Goal: Task Accomplishment & Management: Manage account settings

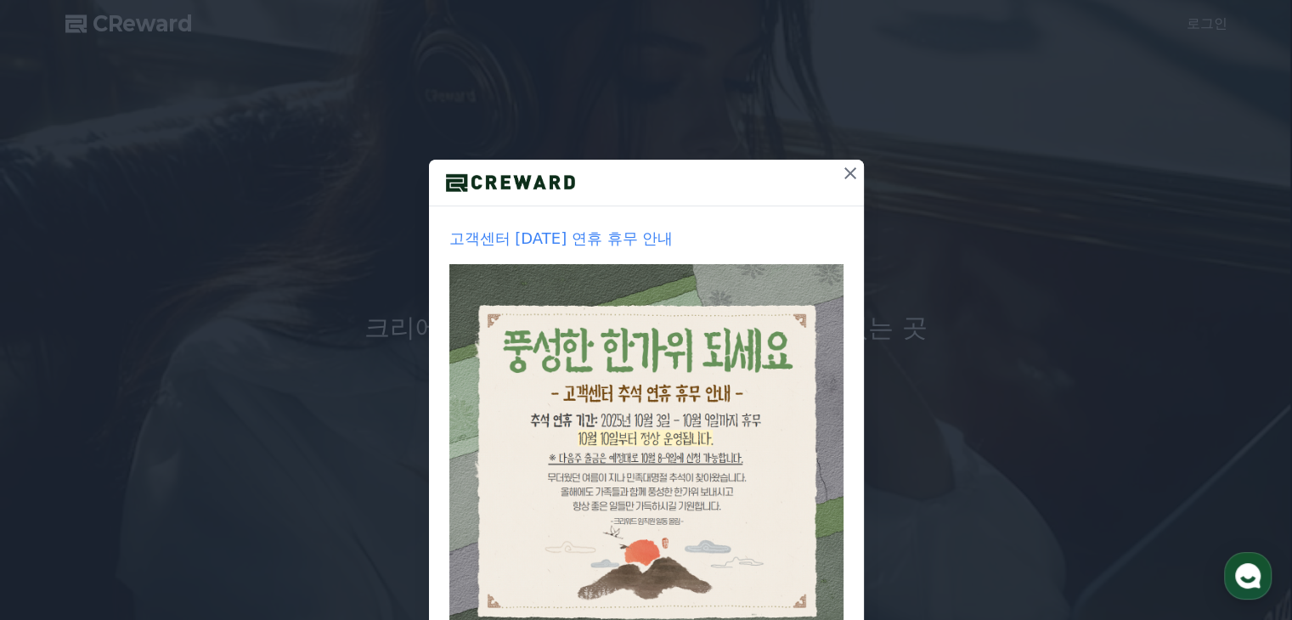
scroll to position [85, 0]
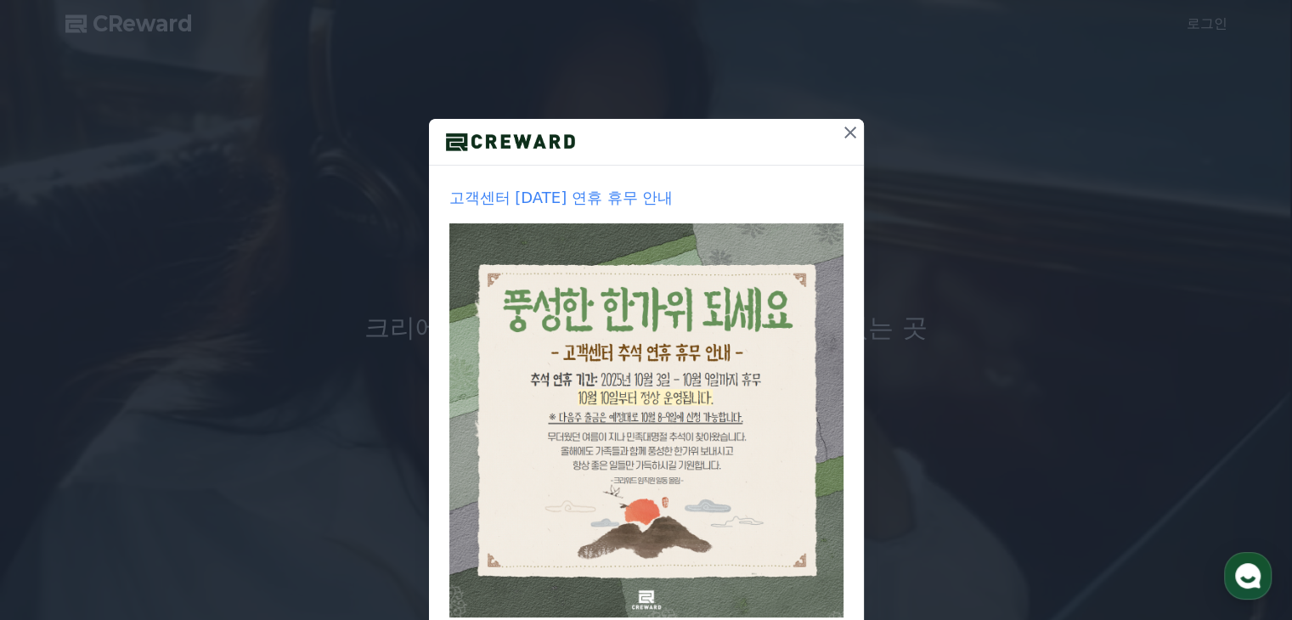
click at [845, 134] on icon at bounding box center [851, 133] width 12 height 12
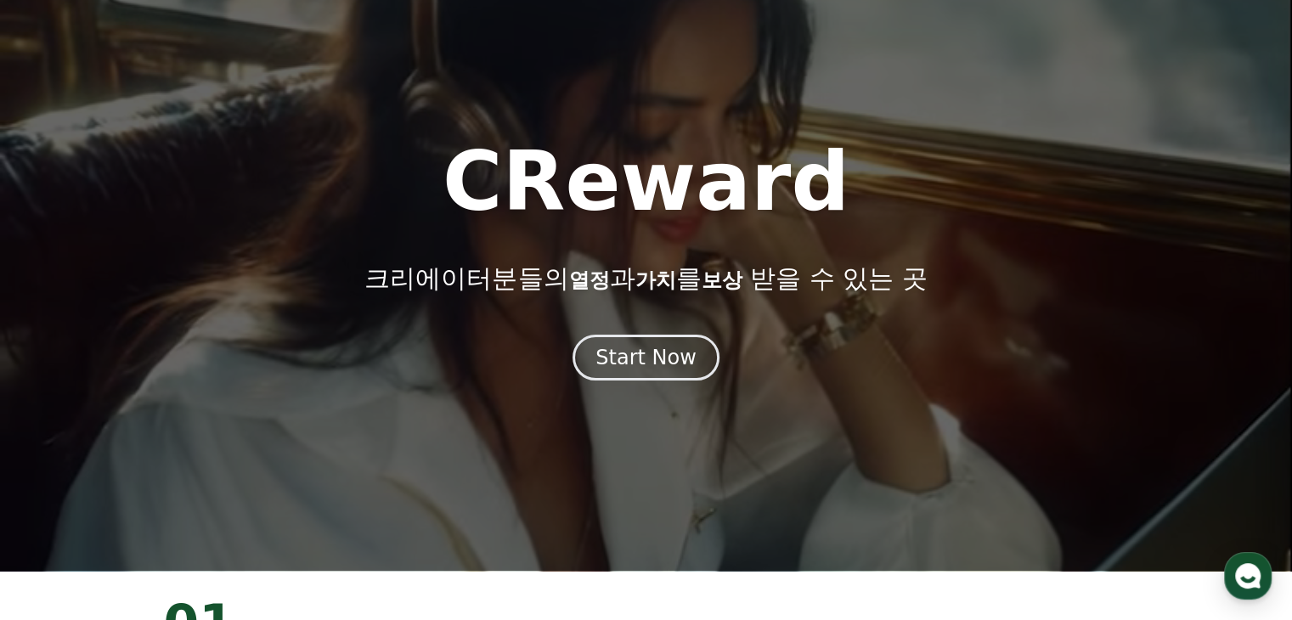
scroll to position [0, 0]
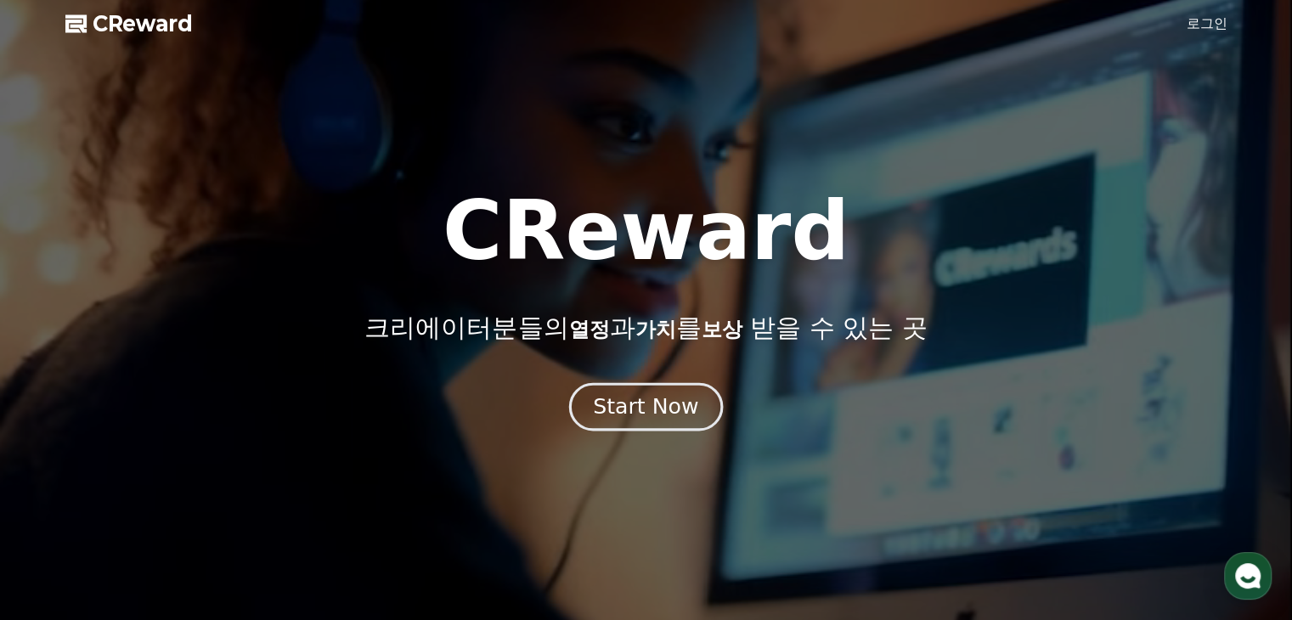
click at [642, 395] on div "Start Now" at bounding box center [645, 407] width 105 height 29
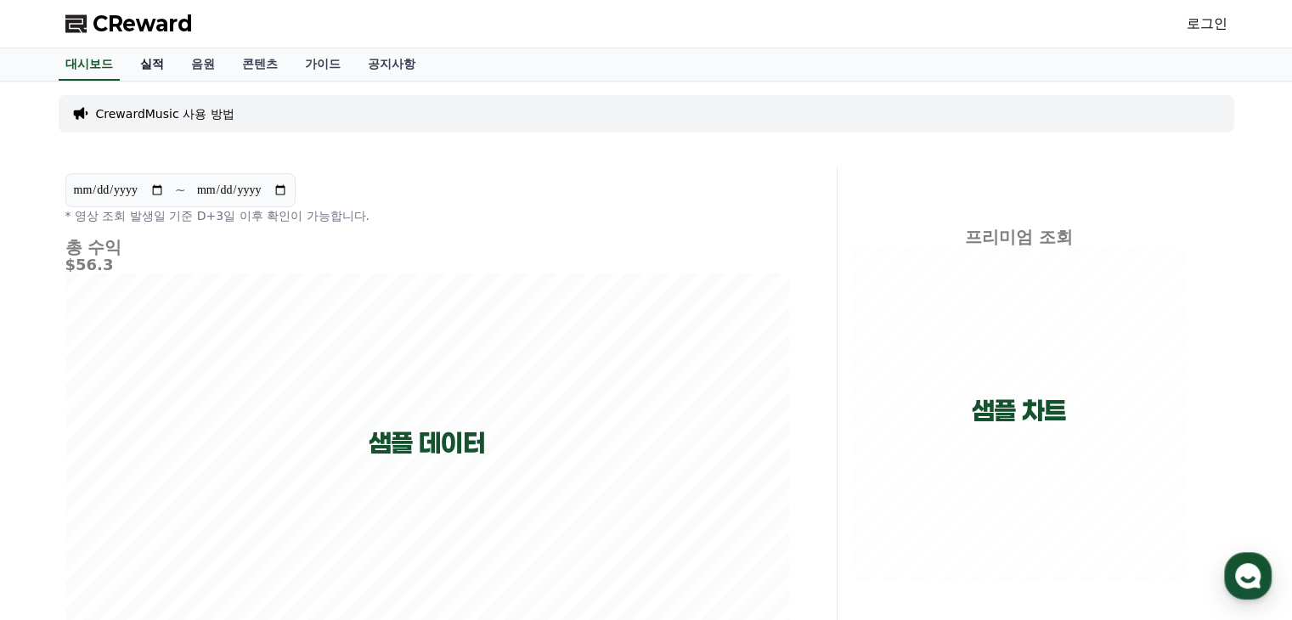
click at [151, 65] on link "실적" at bounding box center [152, 64] width 51 height 32
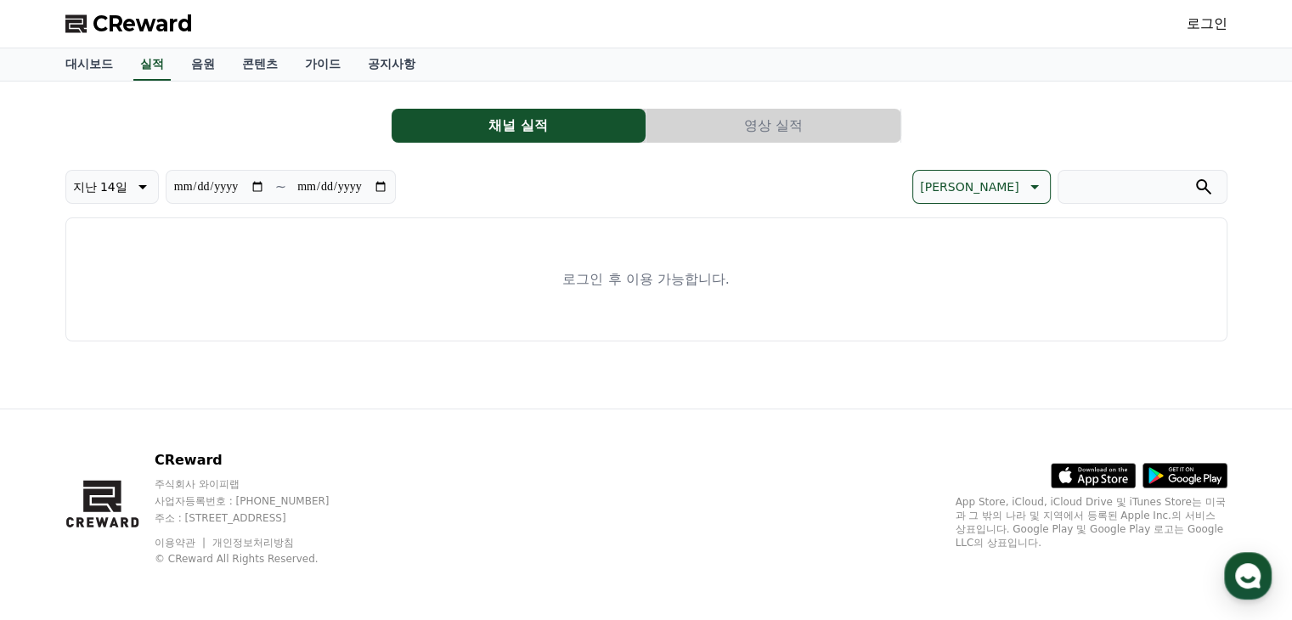
click at [1206, 21] on link "로그인" at bounding box center [1207, 24] width 41 height 20
click at [1212, 25] on link "로그인" at bounding box center [1207, 24] width 41 height 20
click at [1192, 25] on link "로그인" at bounding box center [1207, 24] width 41 height 20
click at [1196, 24] on link "로그인" at bounding box center [1207, 24] width 41 height 20
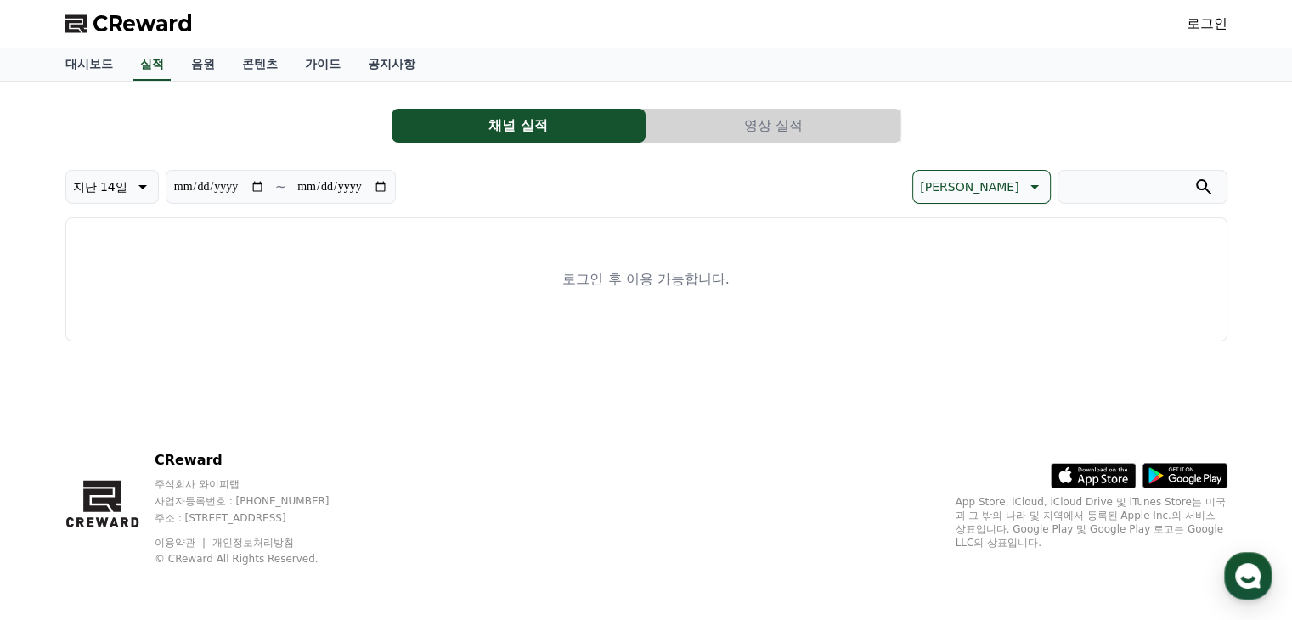
click at [782, 127] on button "영상 실적" at bounding box center [774, 126] width 254 height 34
click at [564, 123] on button "채널 실적" at bounding box center [519, 126] width 254 height 34
click at [96, 63] on link "대시보드" at bounding box center [89, 64] width 75 height 32
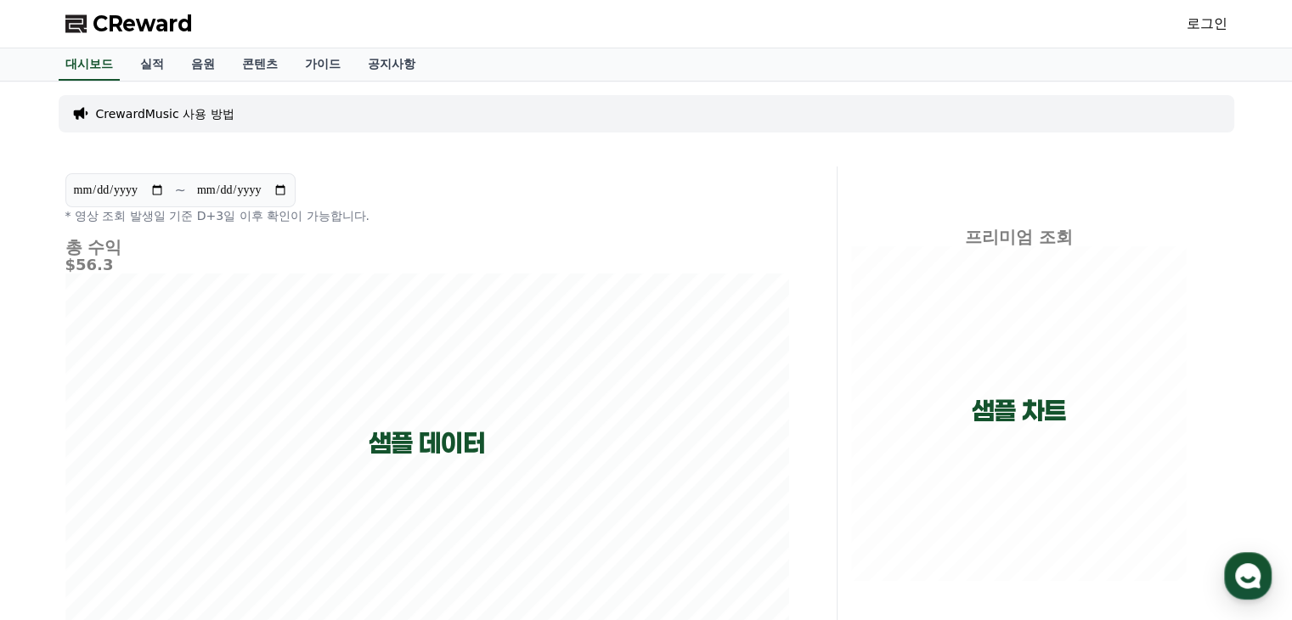
click at [1211, 21] on link "로그인" at bounding box center [1207, 24] width 41 height 20
click at [1214, 24] on link "로그인" at bounding box center [1207, 24] width 41 height 20
click at [166, 113] on p "CrewardMusic 사용 방법" at bounding box center [165, 113] width 139 height 17
click at [139, 110] on p "CrewardMusic 사용 방법" at bounding box center [165, 113] width 139 height 17
click at [153, 65] on link "실적" at bounding box center [152, 64] width 51 height 32
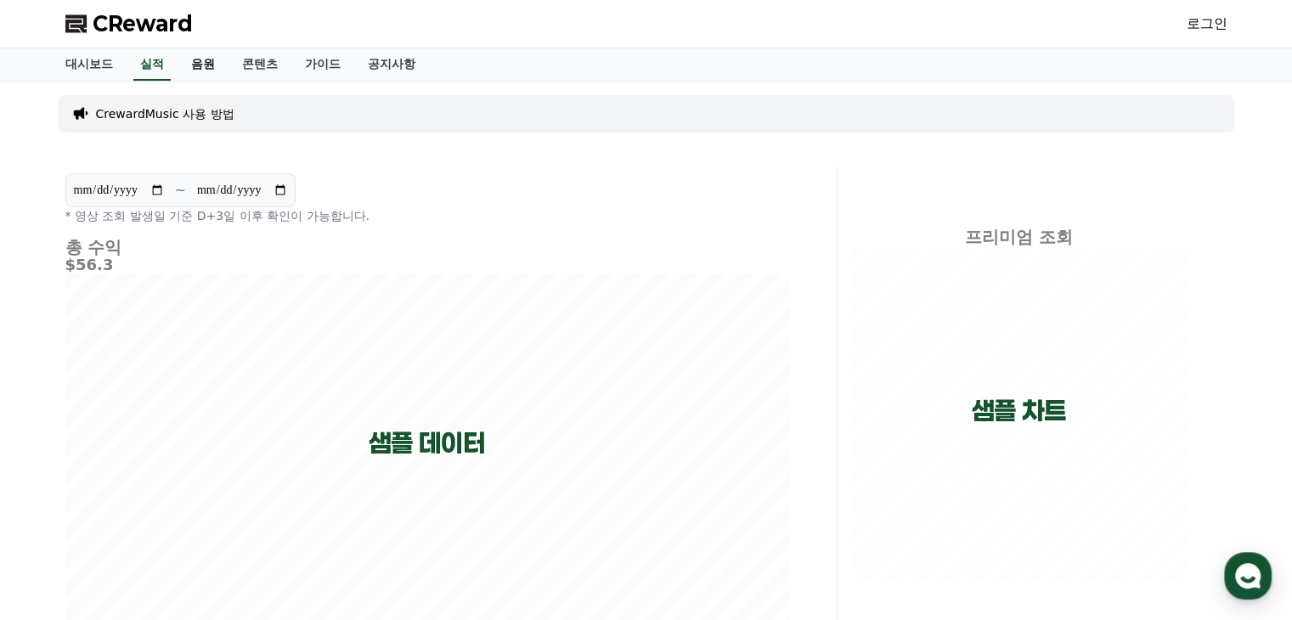
click at [201, 65] on link "음원" at bounding box center [203, 64] width 51 height 32
click at [255, 62] on link "콘텐츠" at bounding box center [260, 64] width 63 height 32
click at [314, 63] on link "가이드" at bounding box center [322, 64] width 63 height 32
click at [381, 69] on link "공지사항" at bounding box center [391, 64] width 75 height 32
click at [87, 62] on link "대시보드" at bounding box center [89, 64] width 75 height 32
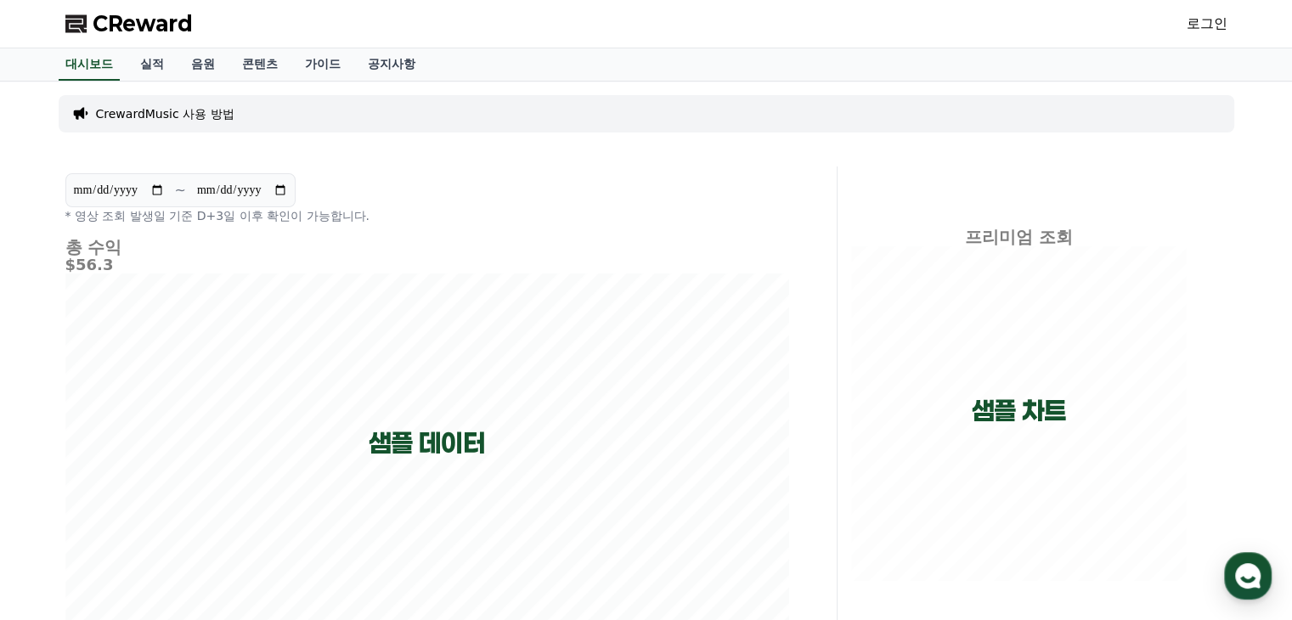
click at [129, 21] on span "CReward" at bounding box center [143, 23] width 100 height 27
click at [134, 113] on p "CrewardMusic 사용 방법" at bounding box center [165, 113] width 139 height 17
click at [81, 110] on icon at bounding box center [80, 114] width 14 height 12
click at [187, 116] on p "CrewardMusic 사용 방법" at bounding box center [165, 113] width 139 height 17
click at [395, 59] on link "공지사항" at bounding box center [391, 64] width 75 height 32
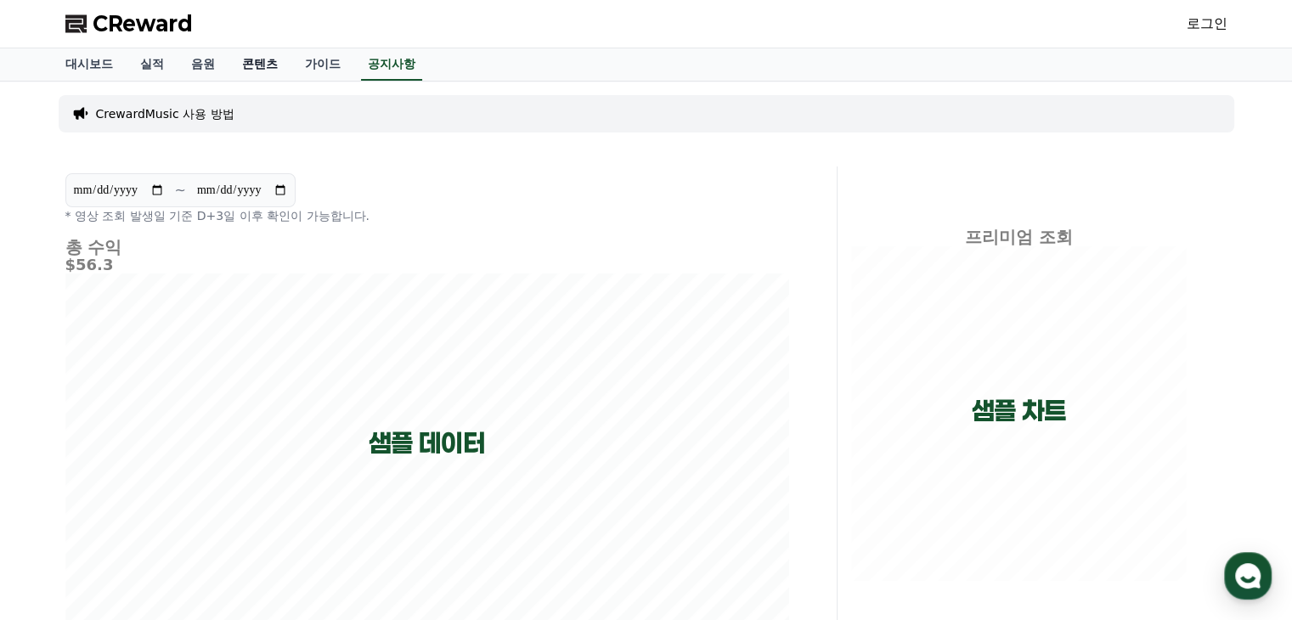
click at [265, 55] on link "콘텐츠" at bounding box center [260, 64] width 63 height 32
drag, startPoint x: 149, startPoint y: 58, endPoint x: 110, endPoint y: 61, distance: 38.4
click at [146, 59] on link "실적" at bounding box center [152, 64] width 51 height 32
click at [94, 59] on link "대시보드" at bounding box center [89, 64] width 75 height 32
click at [161, 61] on link "실적" at bounding box center [152, 64] width 51 height 32
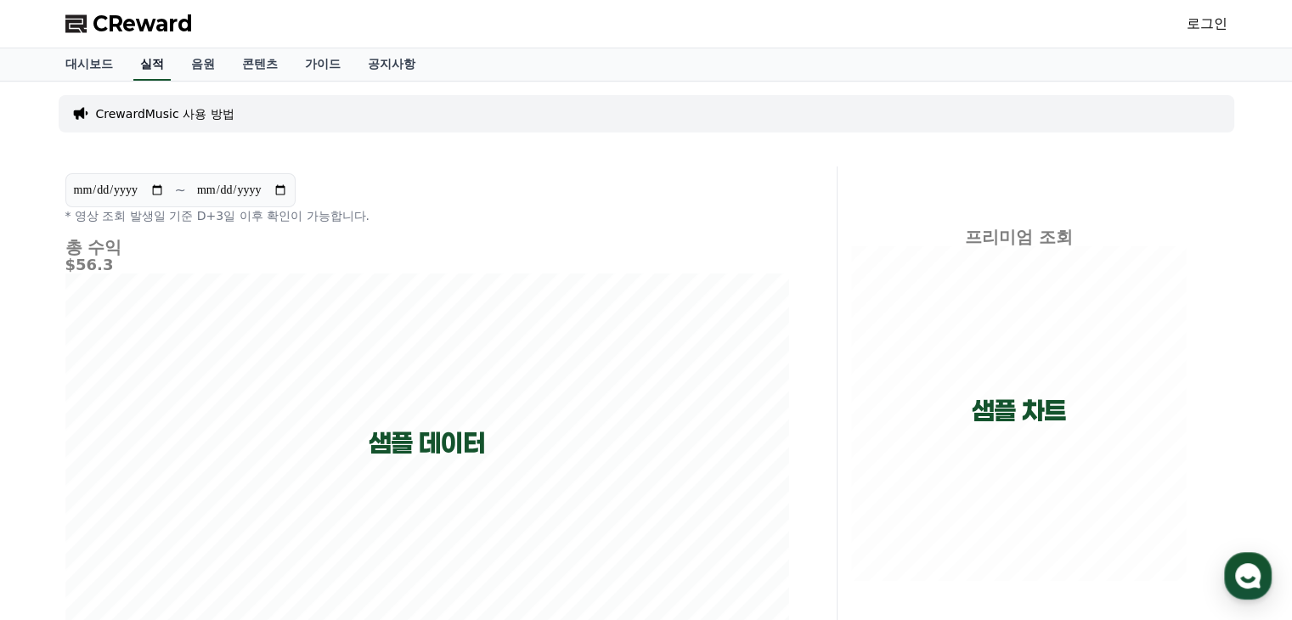
click at [161, 61] on link "실적" at bounding box center [151, 64] width 37 height 32
click at [139, 20] on span "CReward" at bounding box center [143, 23] width 100 height 27
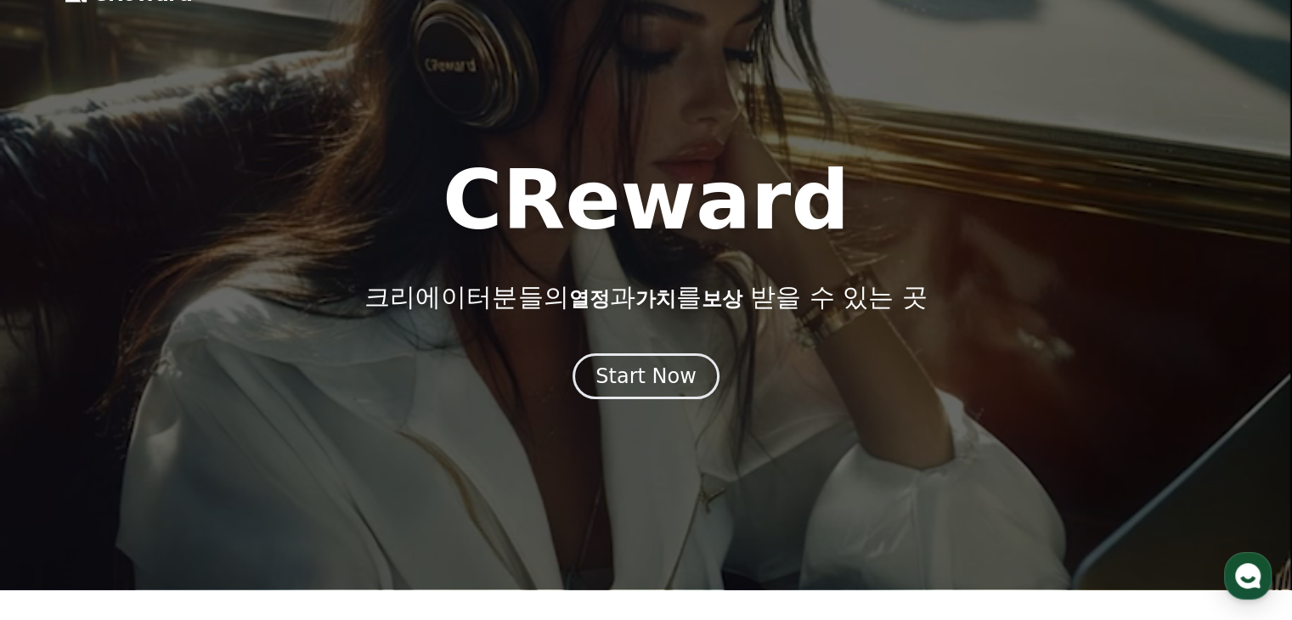
scroll to position [85, 0]
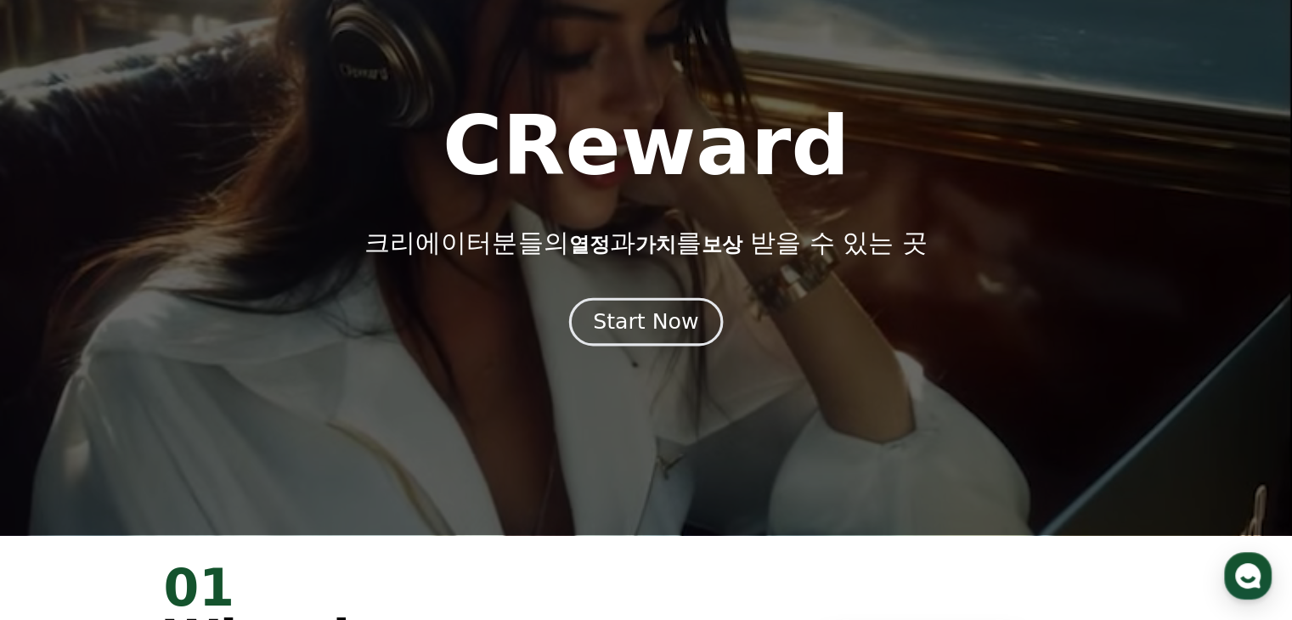
click at [656, 320] on div "Start Now" at bounding box center [645, 322] width 105 height 29
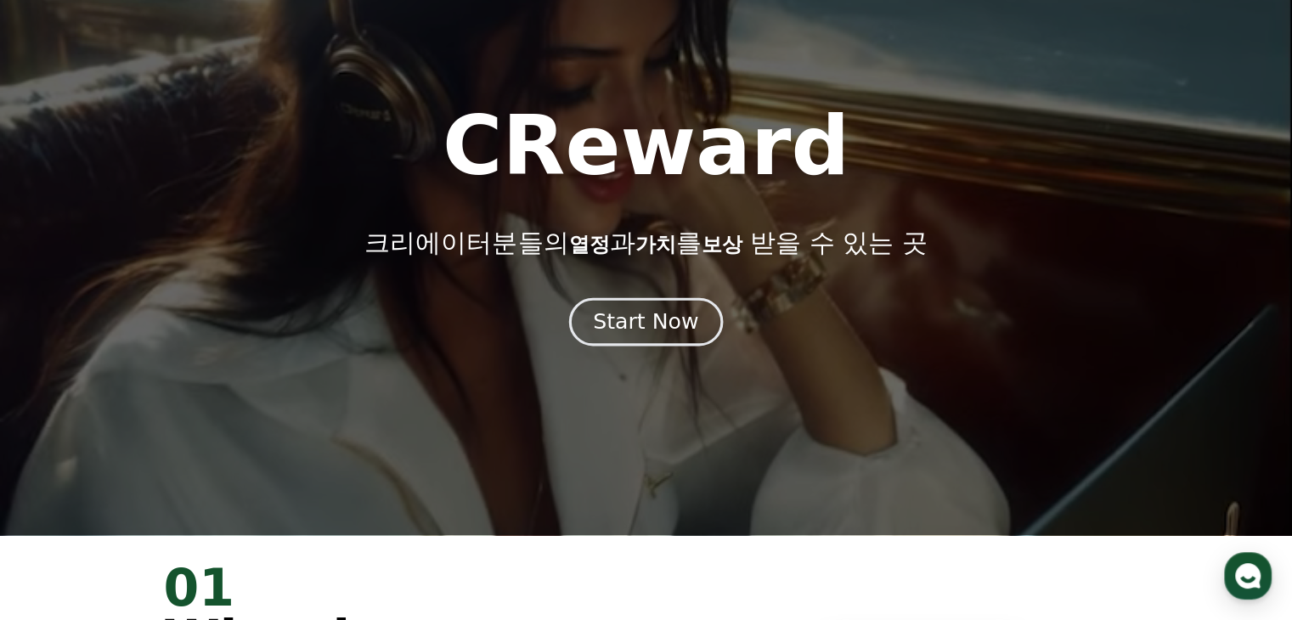
click at [641, 320] on div "Start Now" at bounding box center [645, 322] width 105 height 29
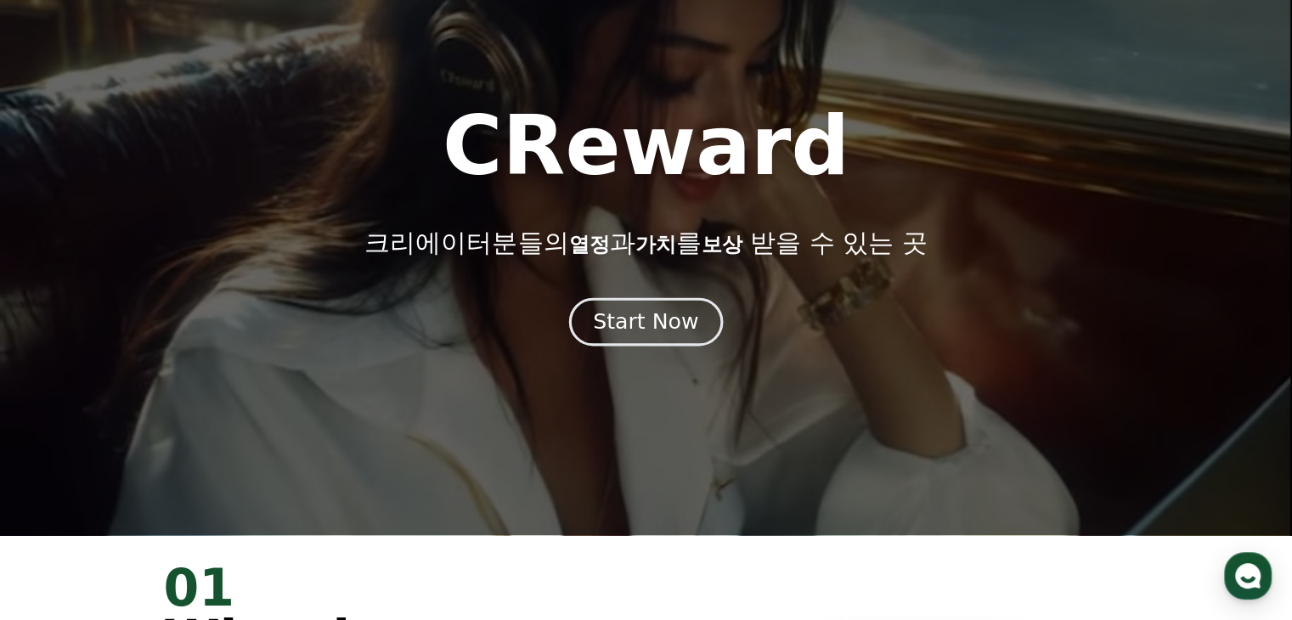
click at [650, 324] on div "Start Now" at bounding box center [645, 322] width 105 height 29
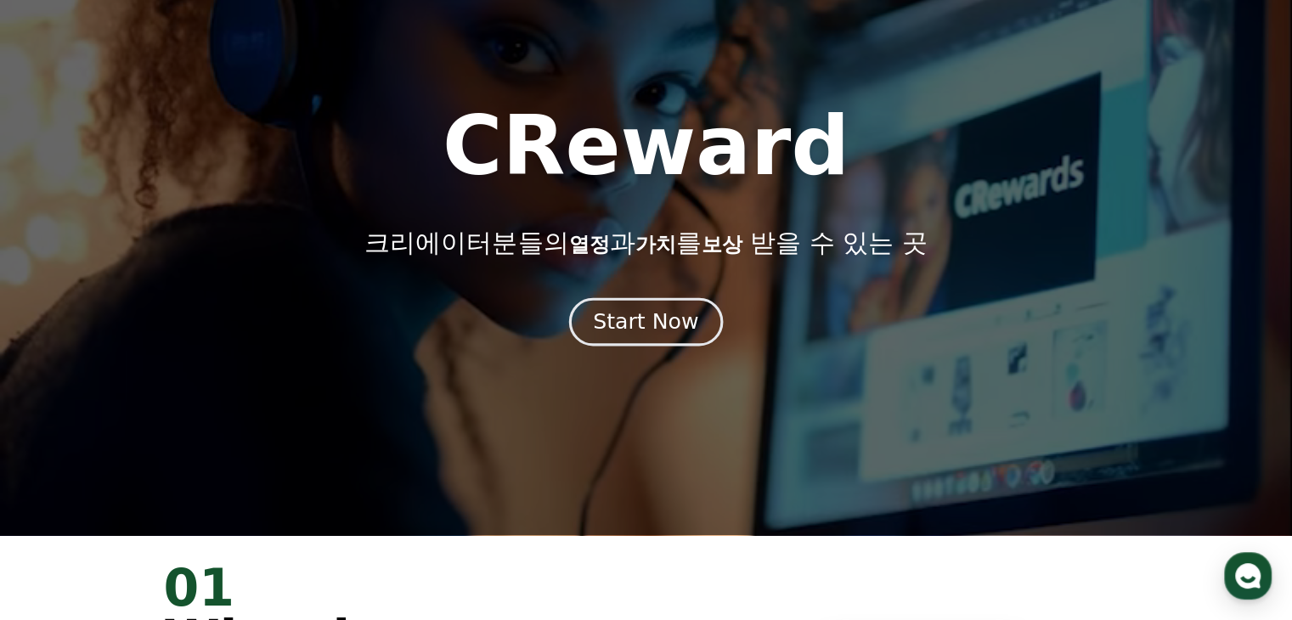
click at [648, 323] on div "Start Now" at bounding box center [645, 322] width 105 height 29
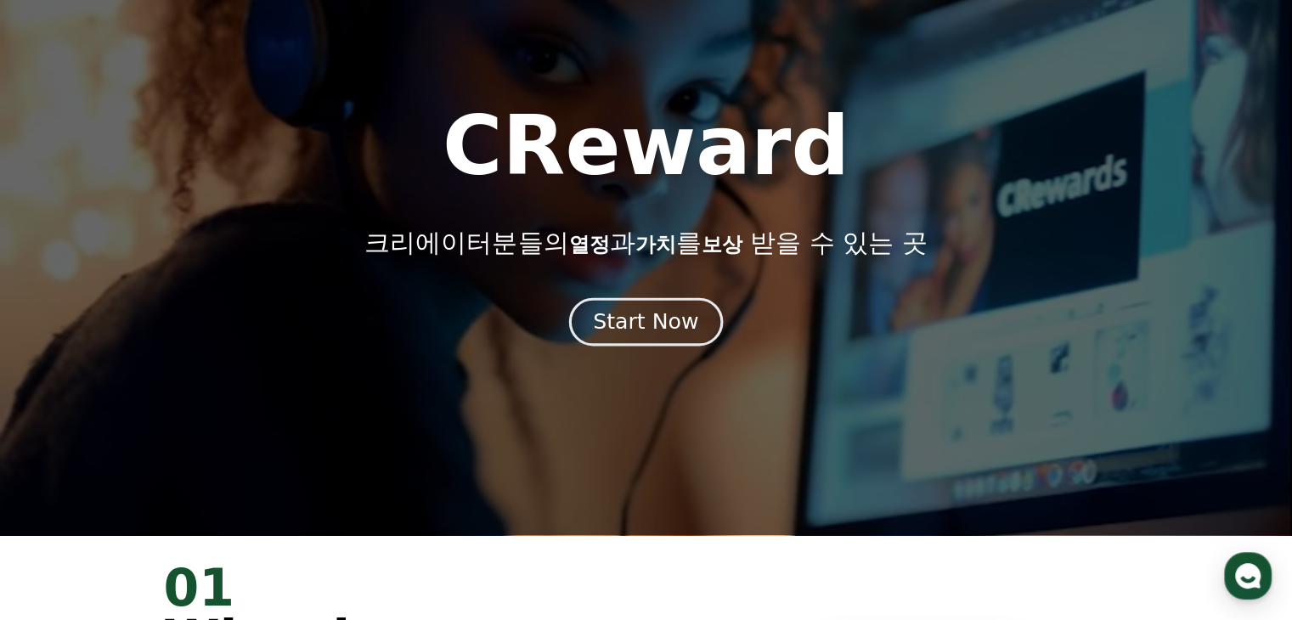
click at [648, 323] on div "Start Now" at bounding box center [645, 322] width 105 height 29
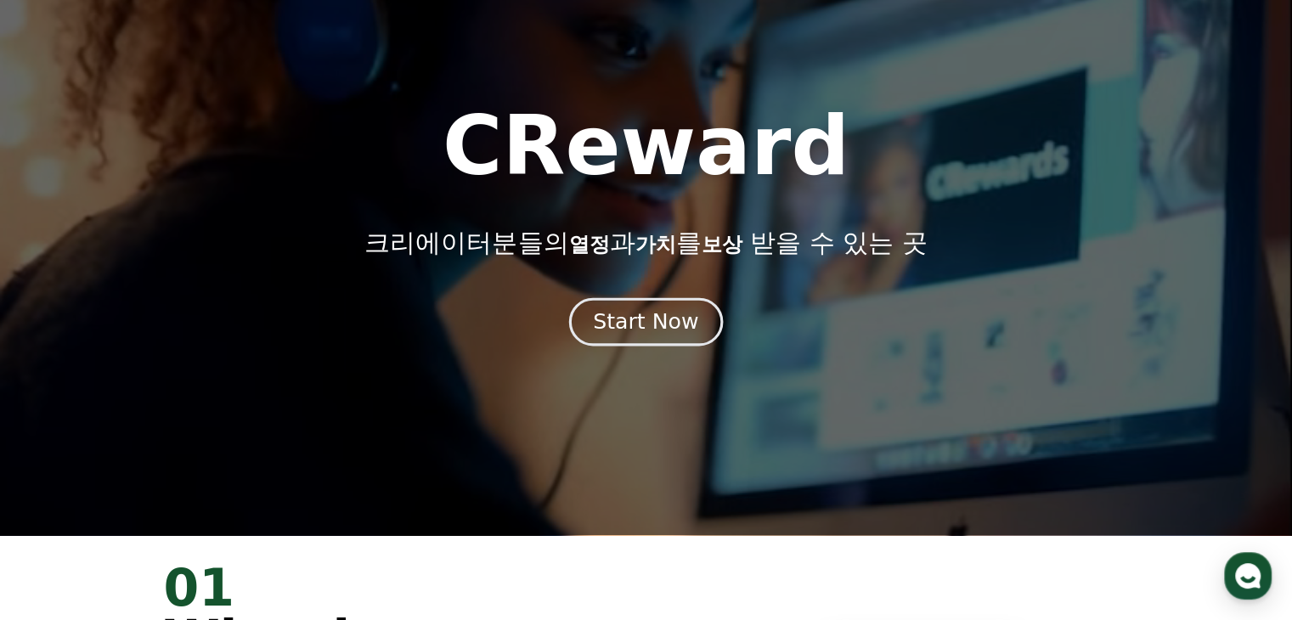
drag, startPoint x: 647, startPoint y: 317, endPoint x: 614, endPoint y: 286, distance: 45.7
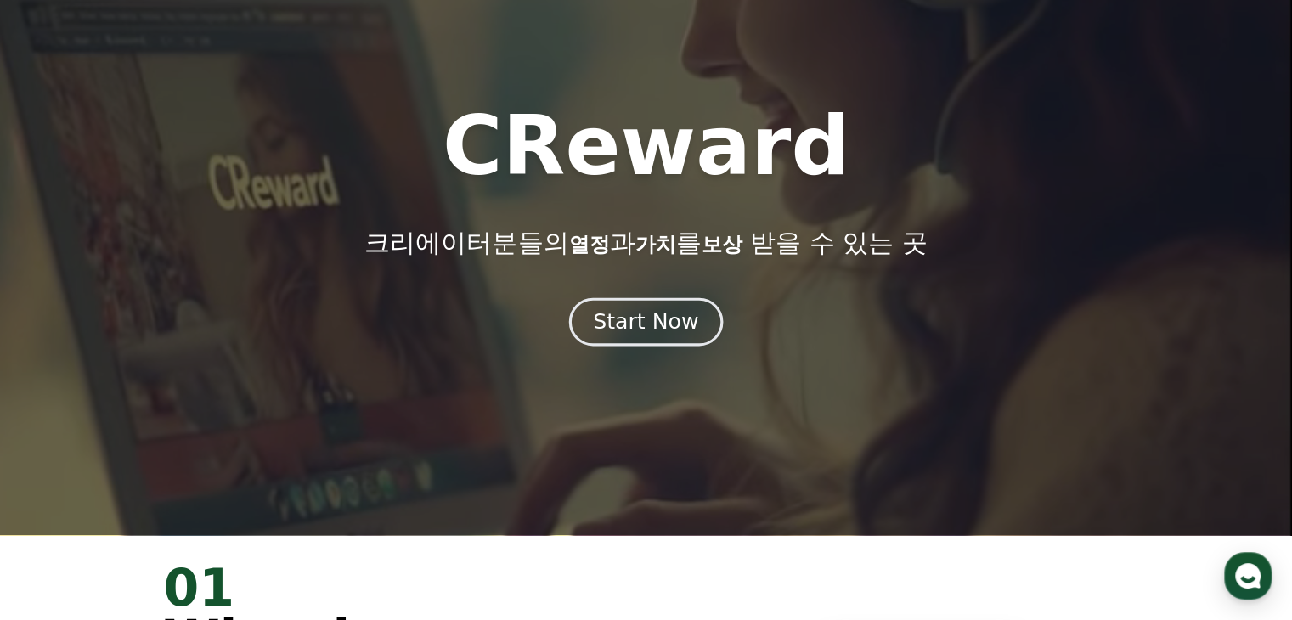
click at [647, 316] on div "Start Now" at bounding box center [645, 322] width 105 height 29
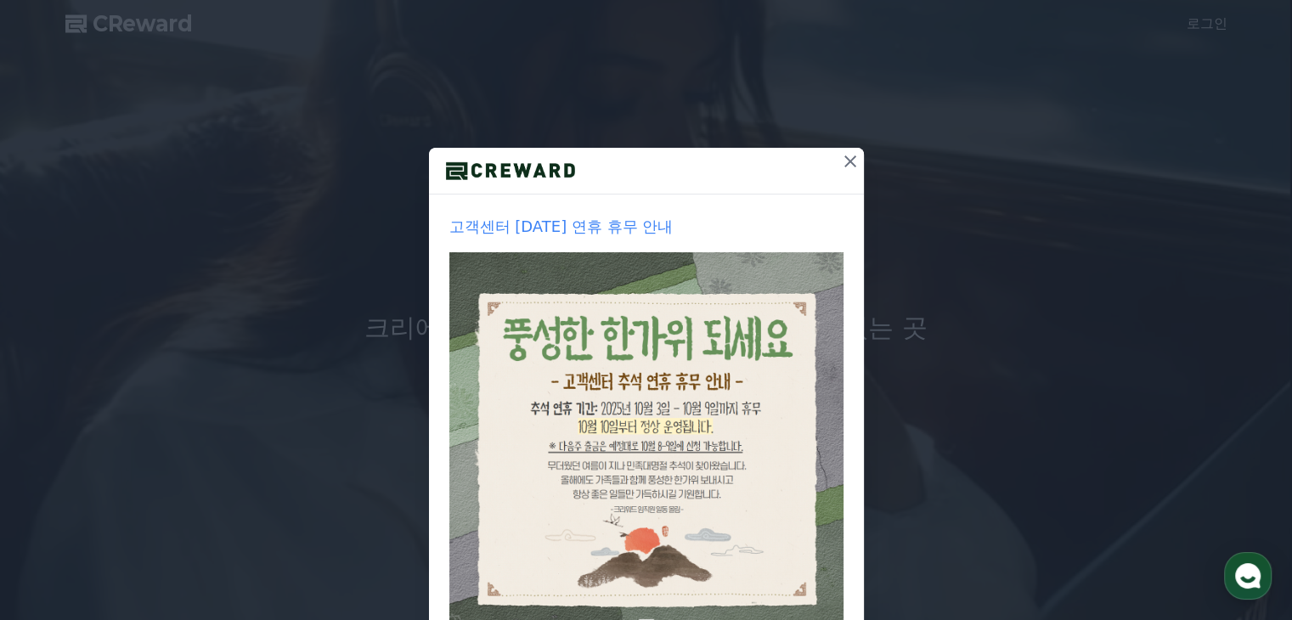
scroll to position [85, 0]
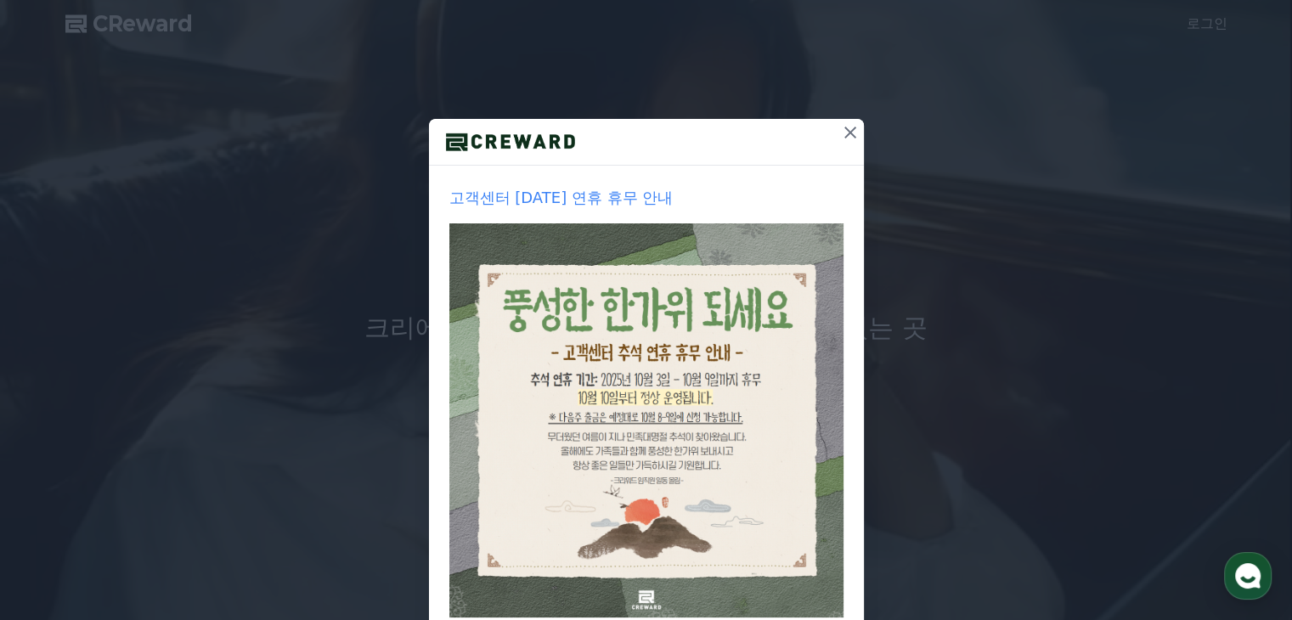
click at [845, 130] on icon at bounding box center [851, 133] width 12 height 12
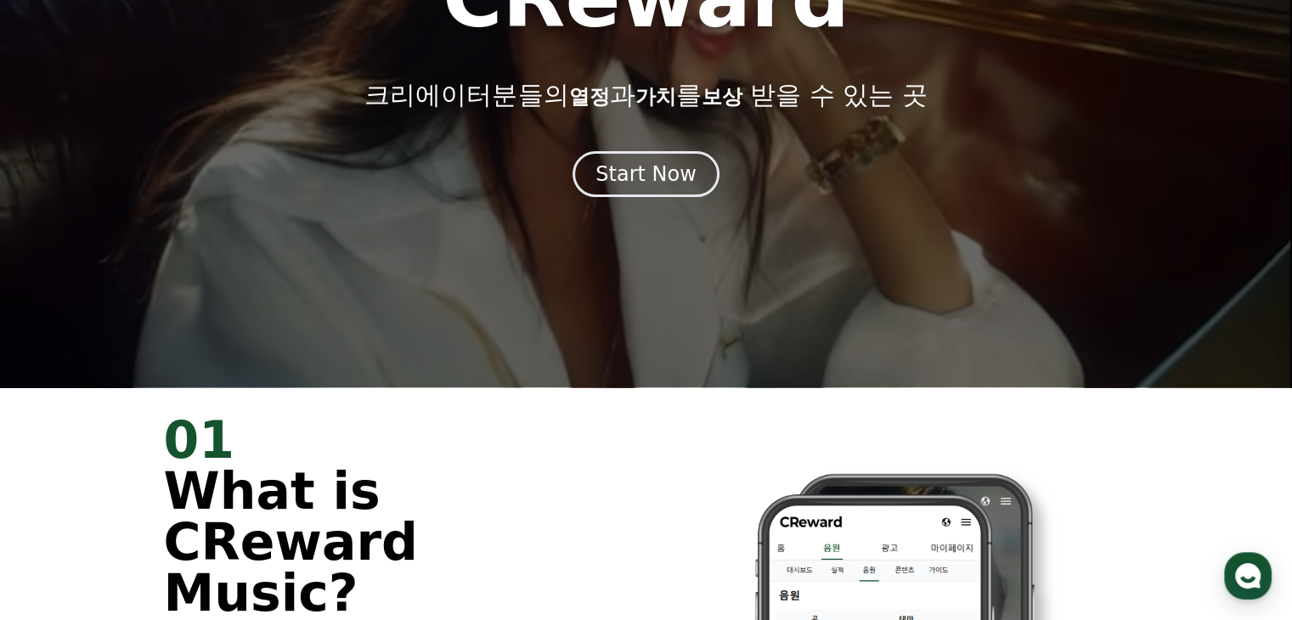
scroll to position [255, 0]
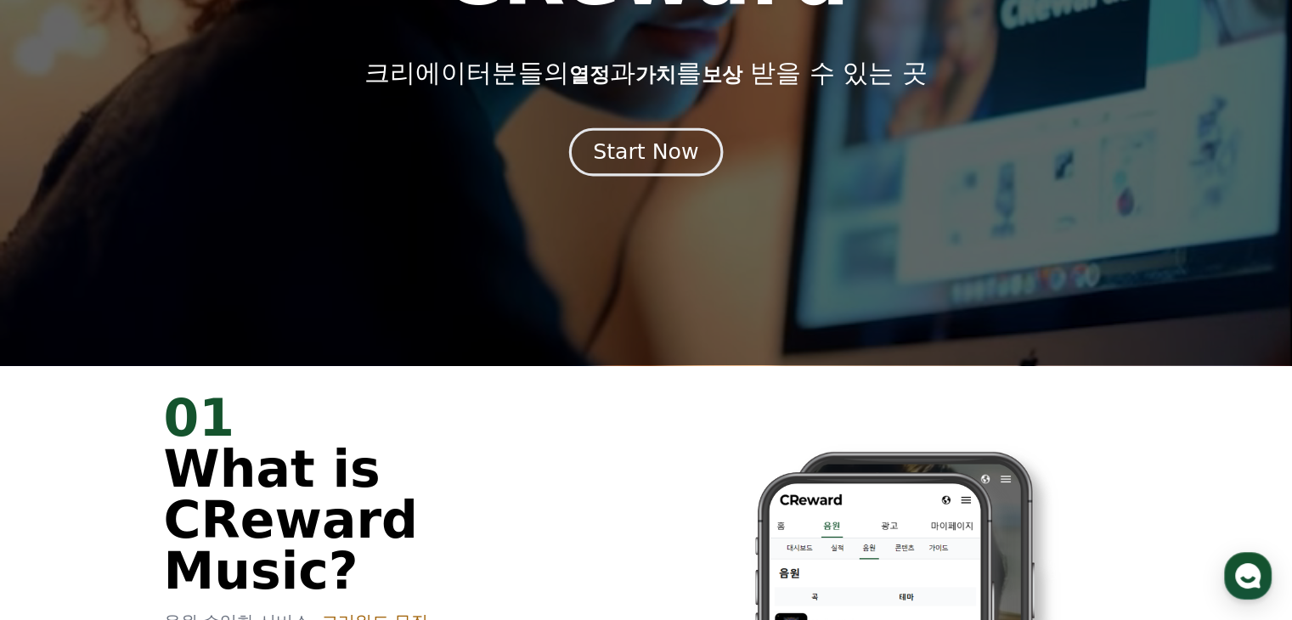
click at [654, 157] on div "Start Now" at bounding box center [645, 152] width 105 height 29
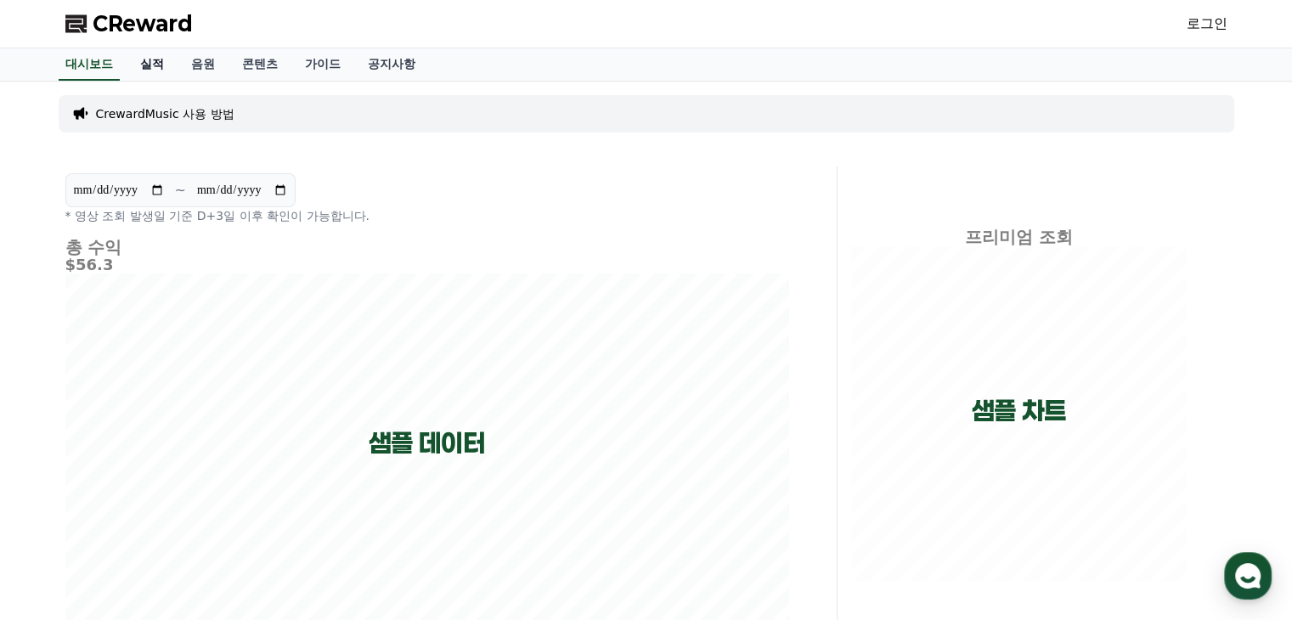
click at [153, 64] on link "실적" at bounding box center [152, 64] width 51 height 32
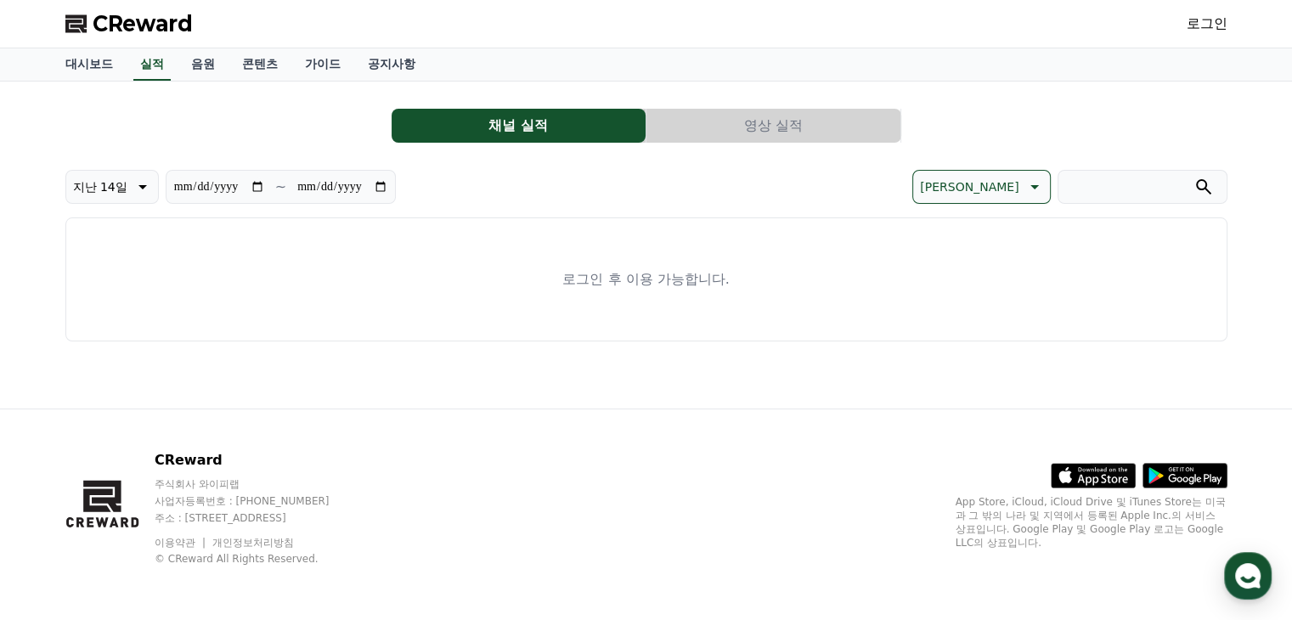
click at [1206, 26] on link "로그인" at bounding box center [1207, 24] width 41 height 20
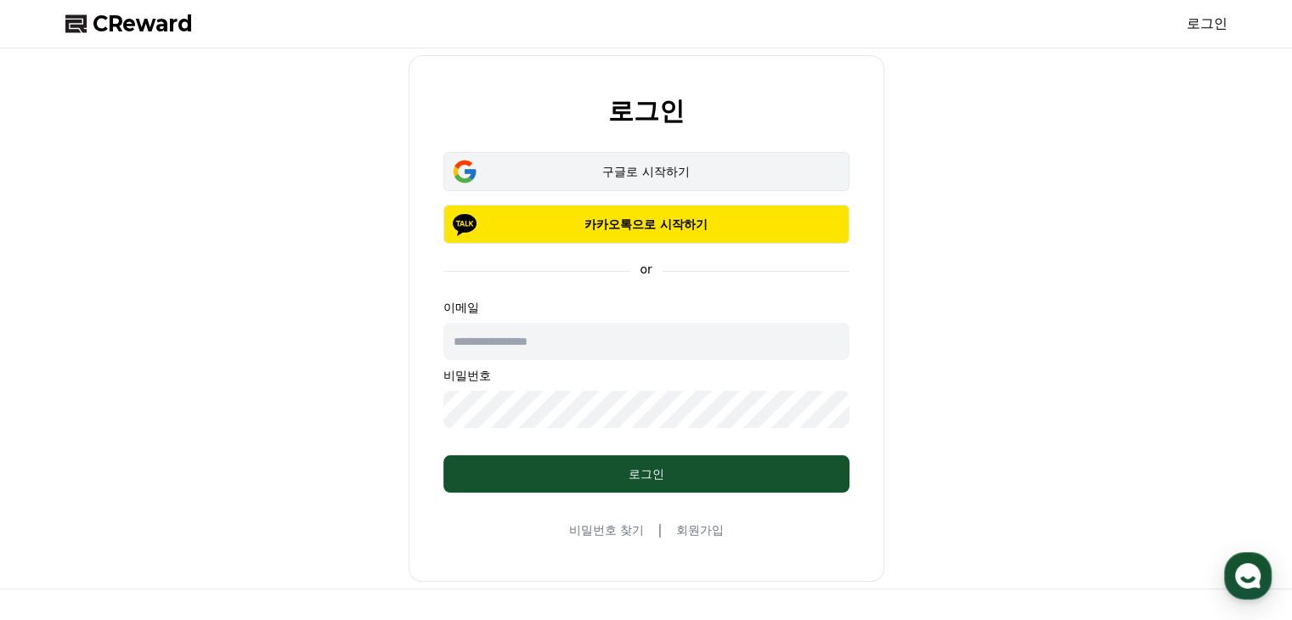
click at [647, 171] on div "구글로 시작하기" at bounding box center [646, 171] width 357 height 17
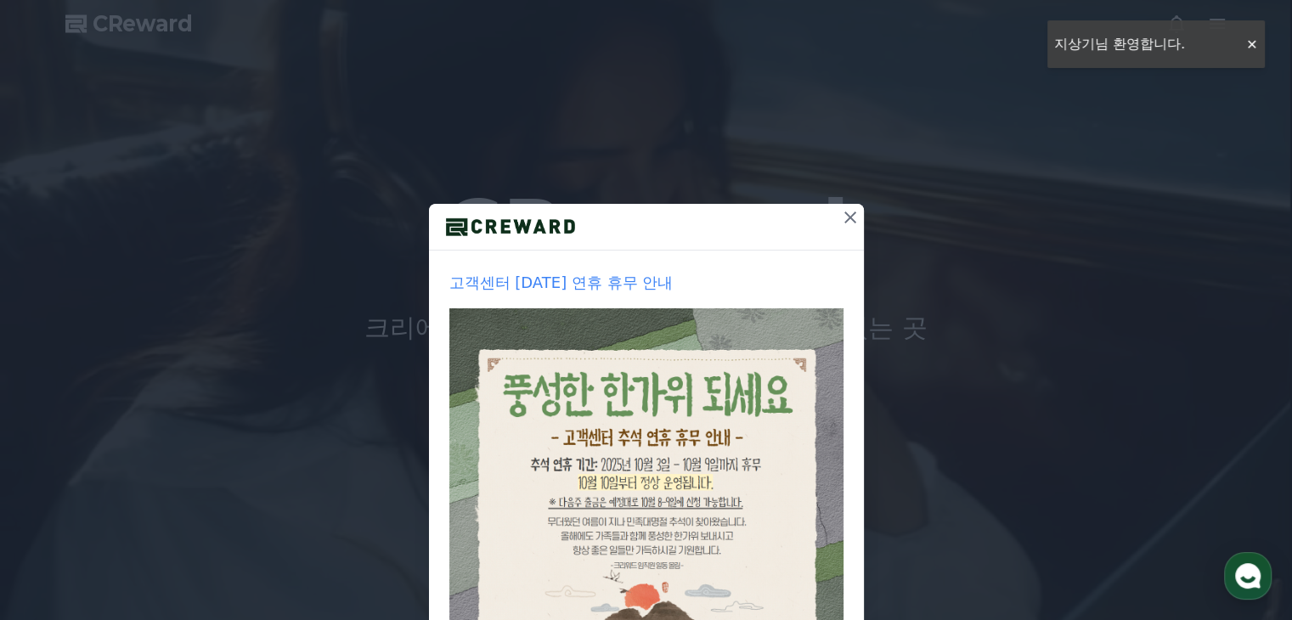
click at [843, 222] on icon at bounding box center [850, 217] width 20 height 20
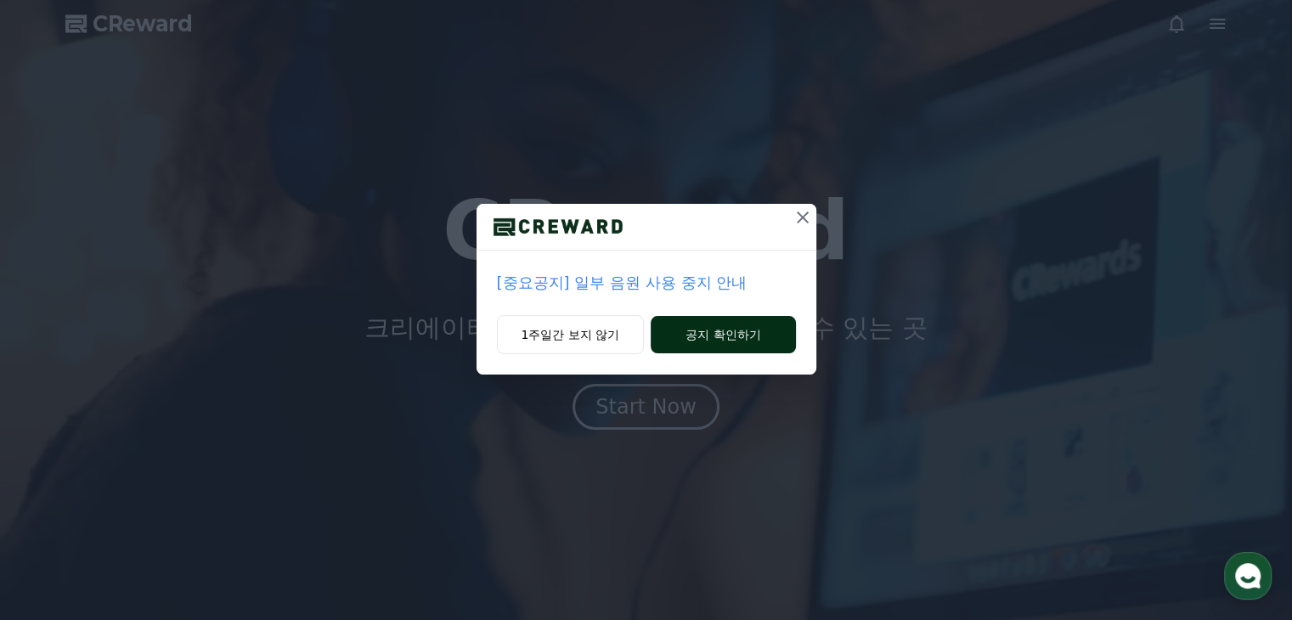
click at [714, 340] on button "공지 확인하기" at bounding box center [723, 334] width 144 height 37
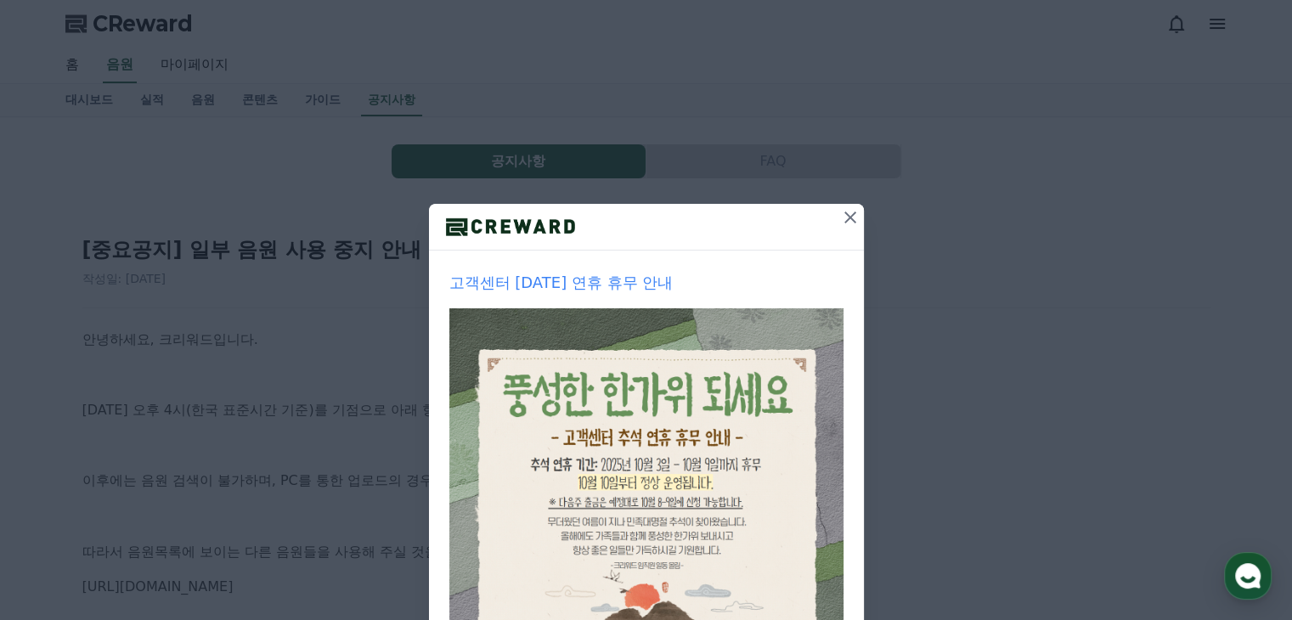
click at [845, 215] on icon at bounding box center [851, 218] width 12 height 12
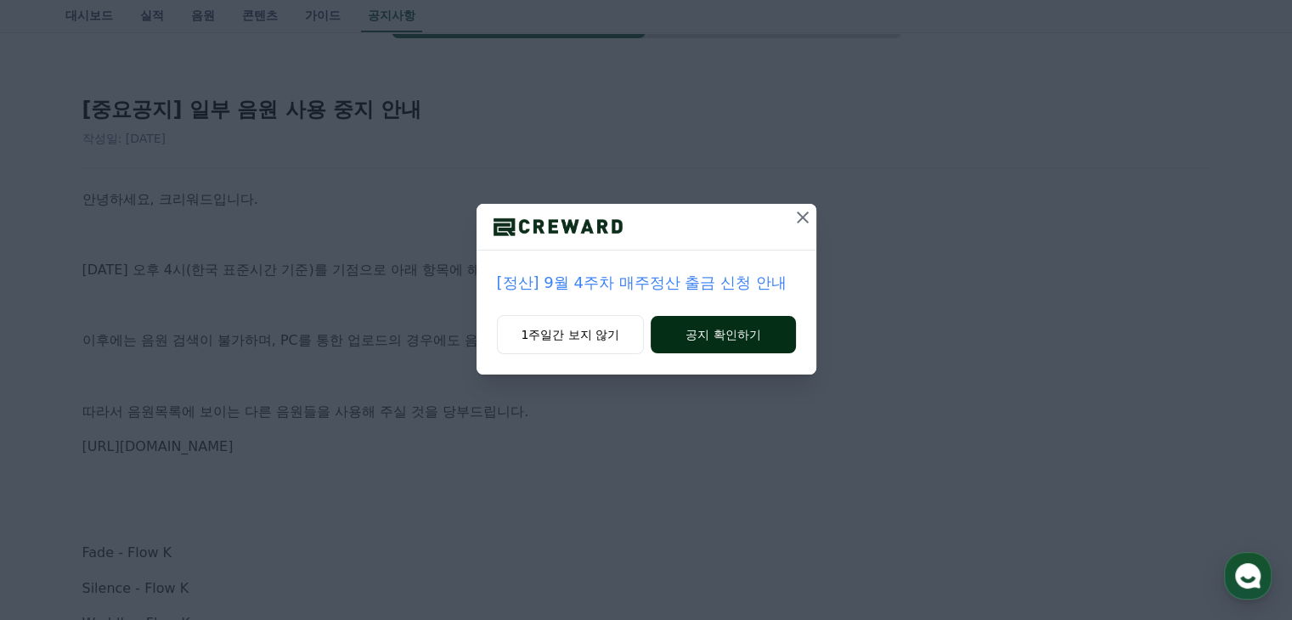
scroll to position [170, 0]
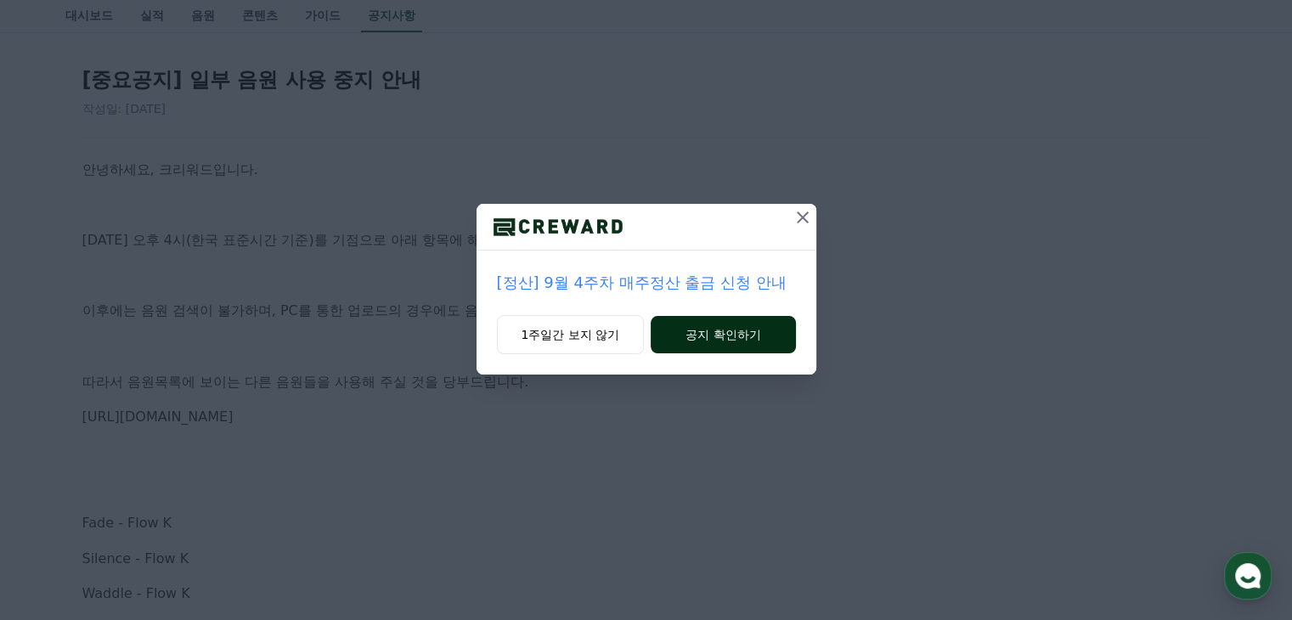
click at [727, 338] on button "공지 확인하기" at bounding box center [723, 334] width 144 height 37
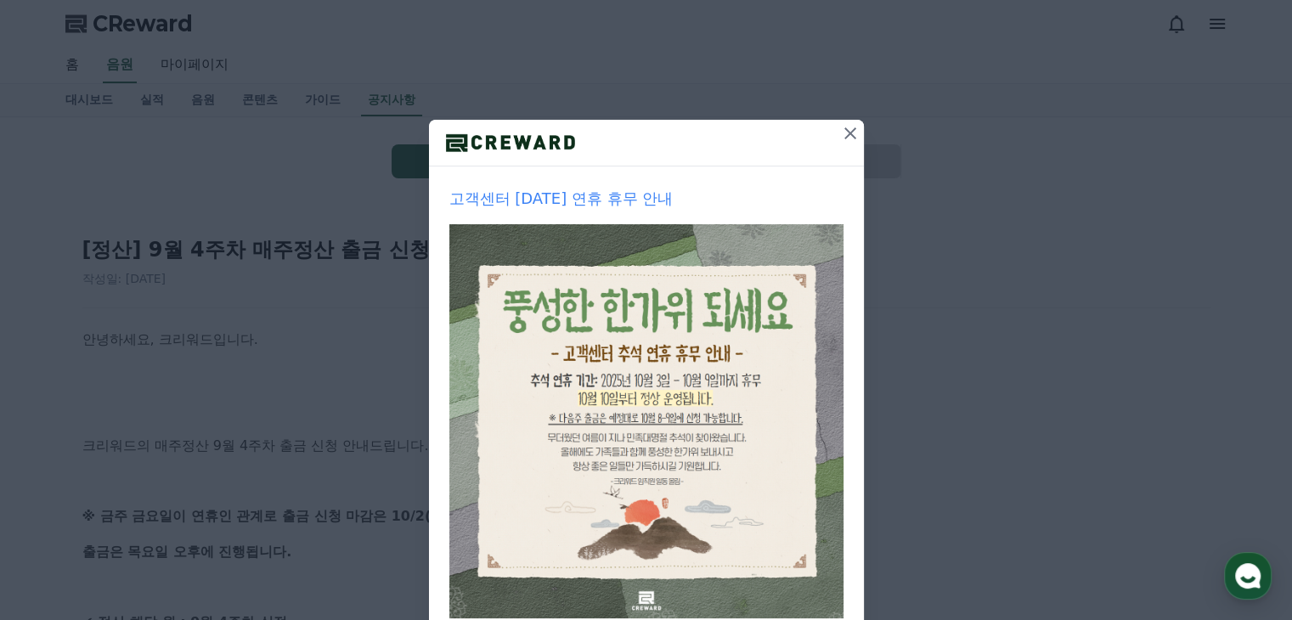
scroll to position [189, 0]
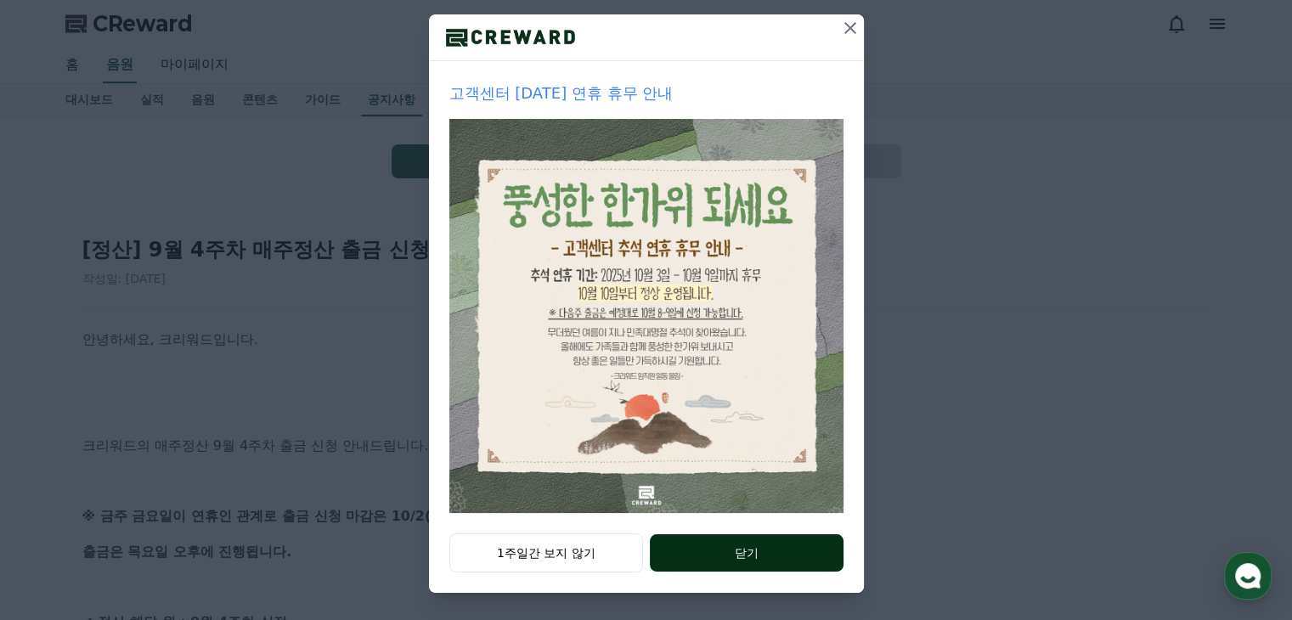
click at [731, 553] on button "닫기" at bounding box center [746, 552] width 193 height 37
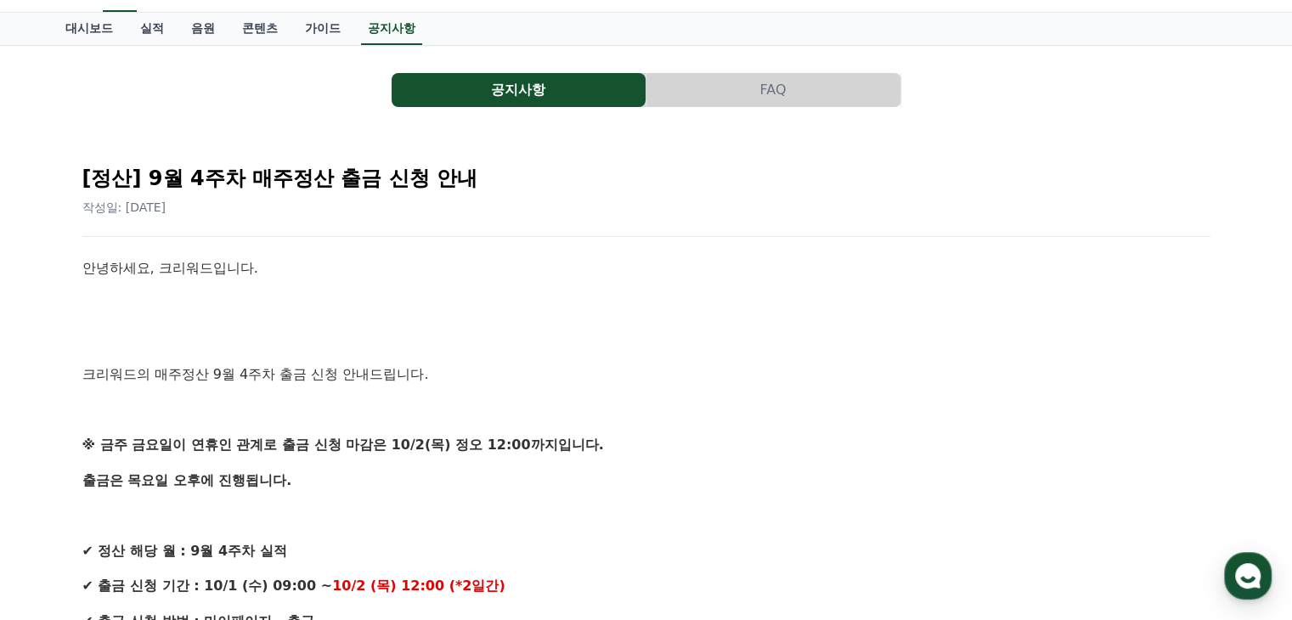
scroll to position [0, 0]
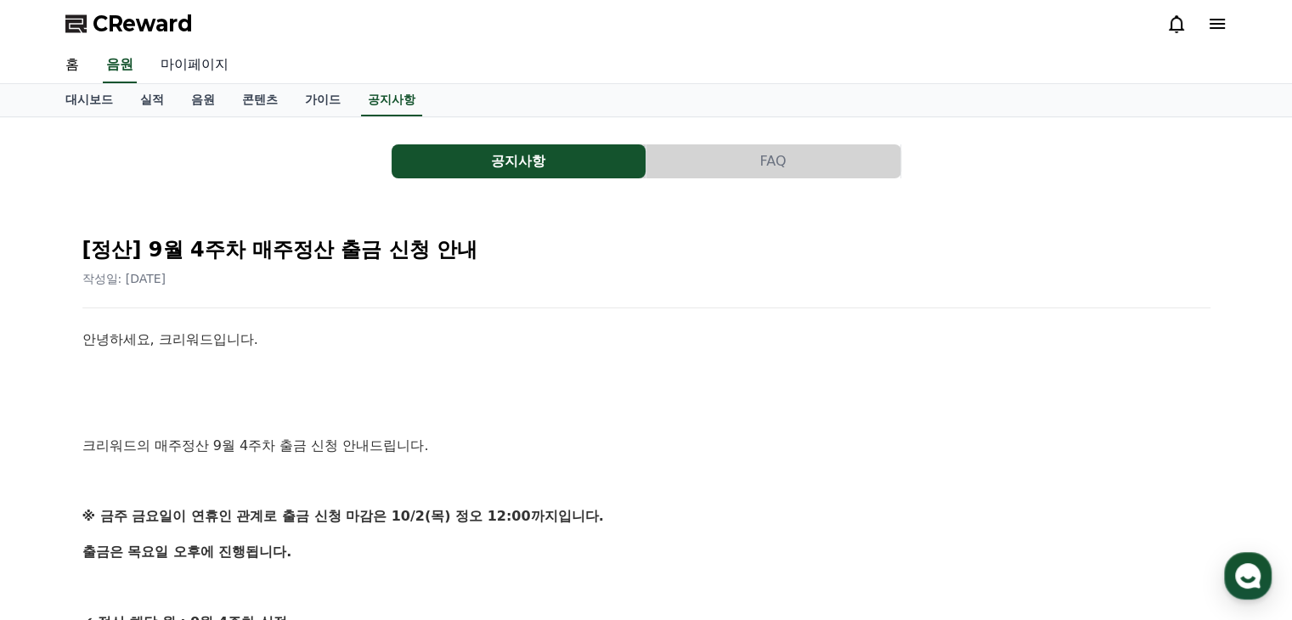
click at [189, 60] on link "마이페이지" at bounding box center [194, 66] width 95 height 36
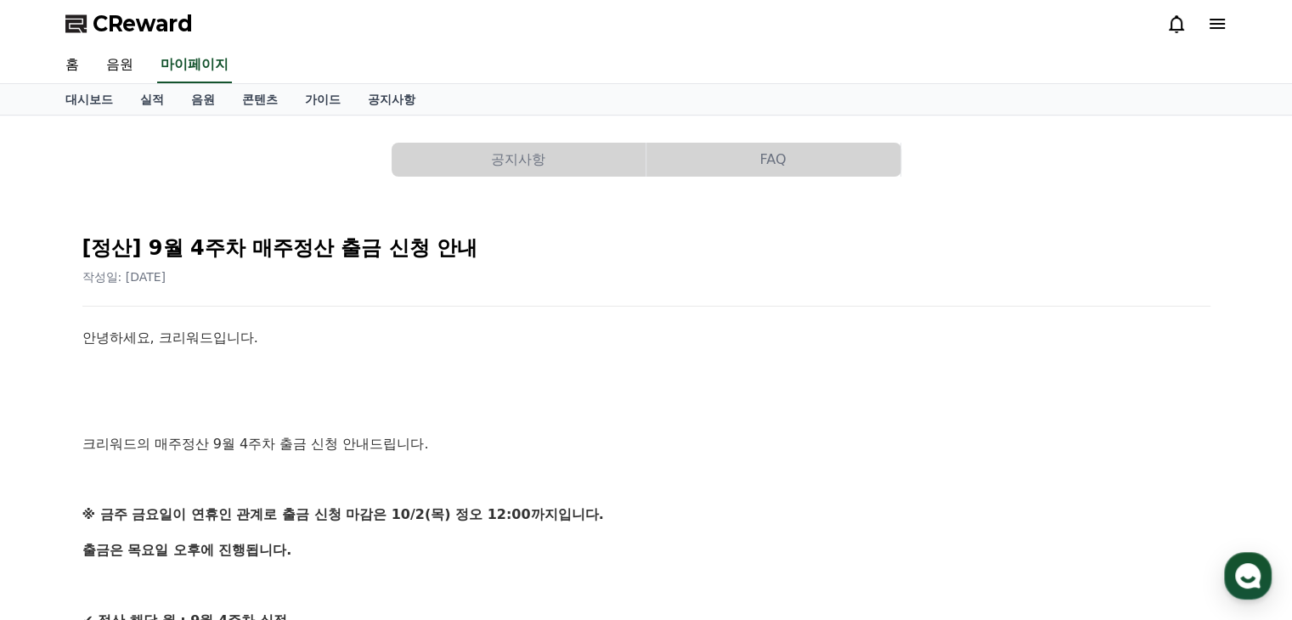
select select "**********"
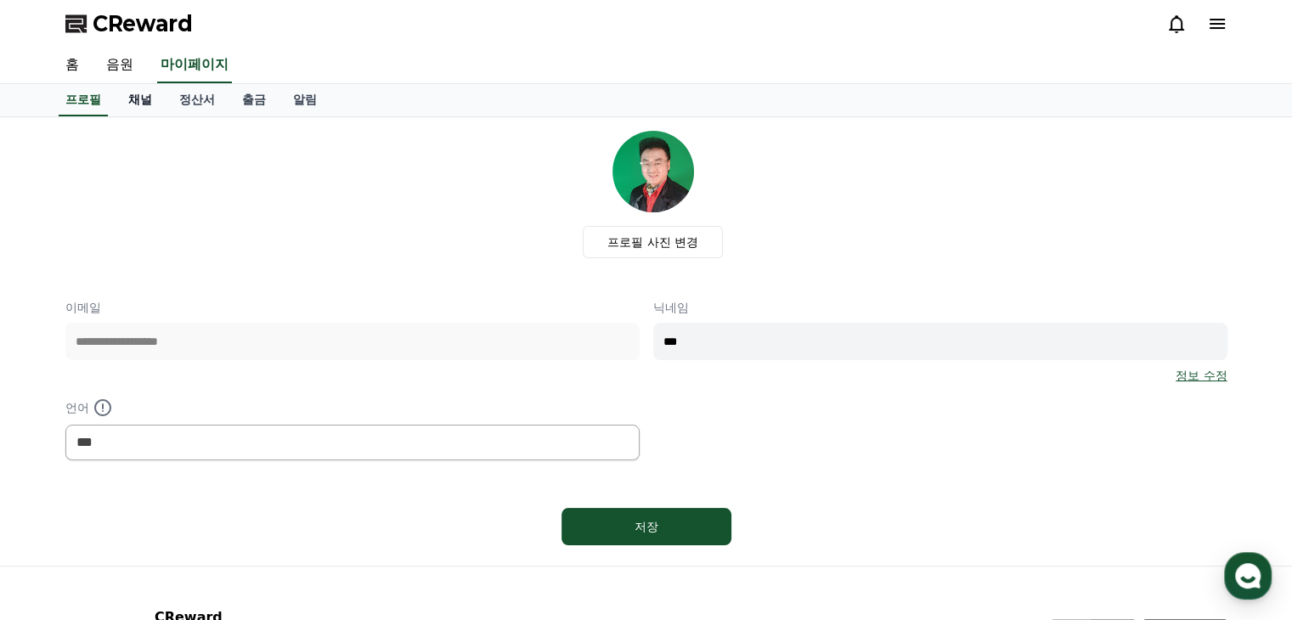
click at [137, 98] on link "채널" at bounding box center [140, 100] width 51 height 32
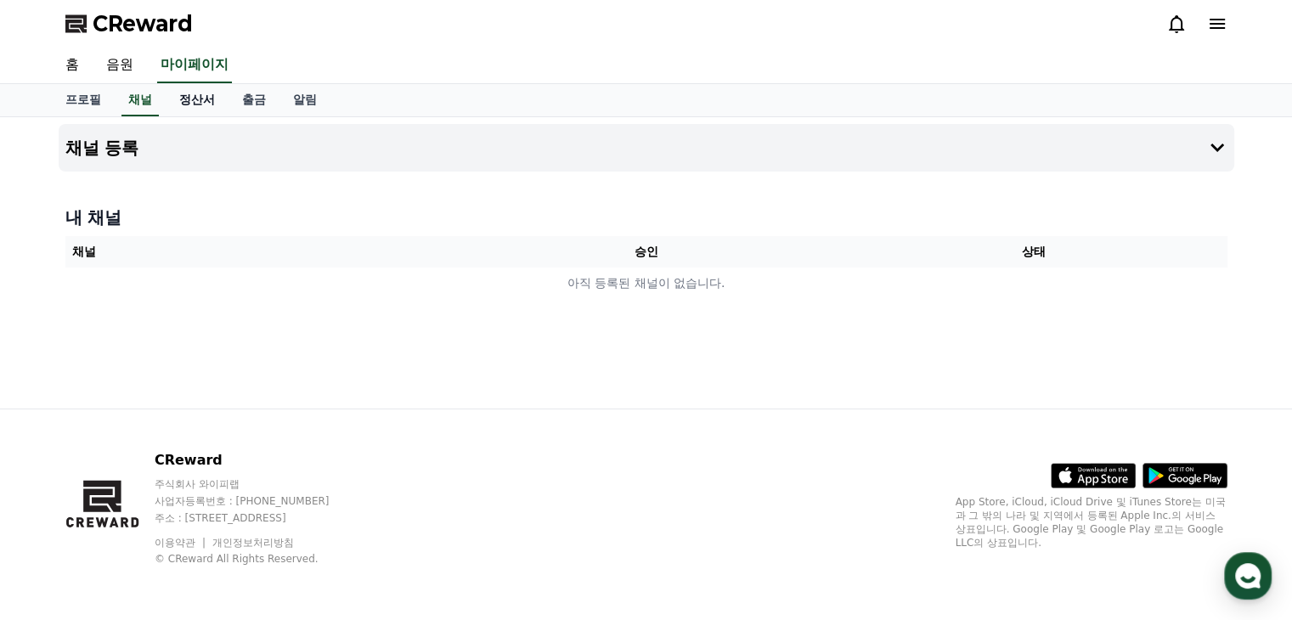
click at [201, 96] on link "정산서" at bounding box center [197, 100] width 63 height 32
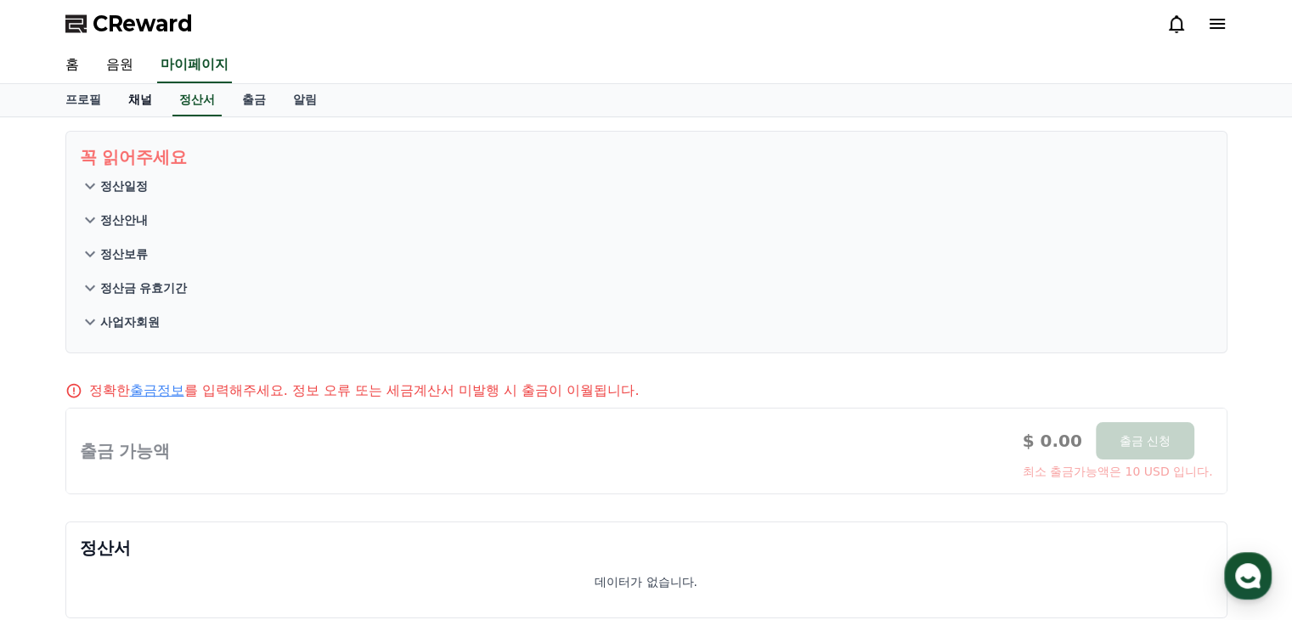
click at [138, 98] on link "채널" at bounding box center [140, 100] width 51 height 32
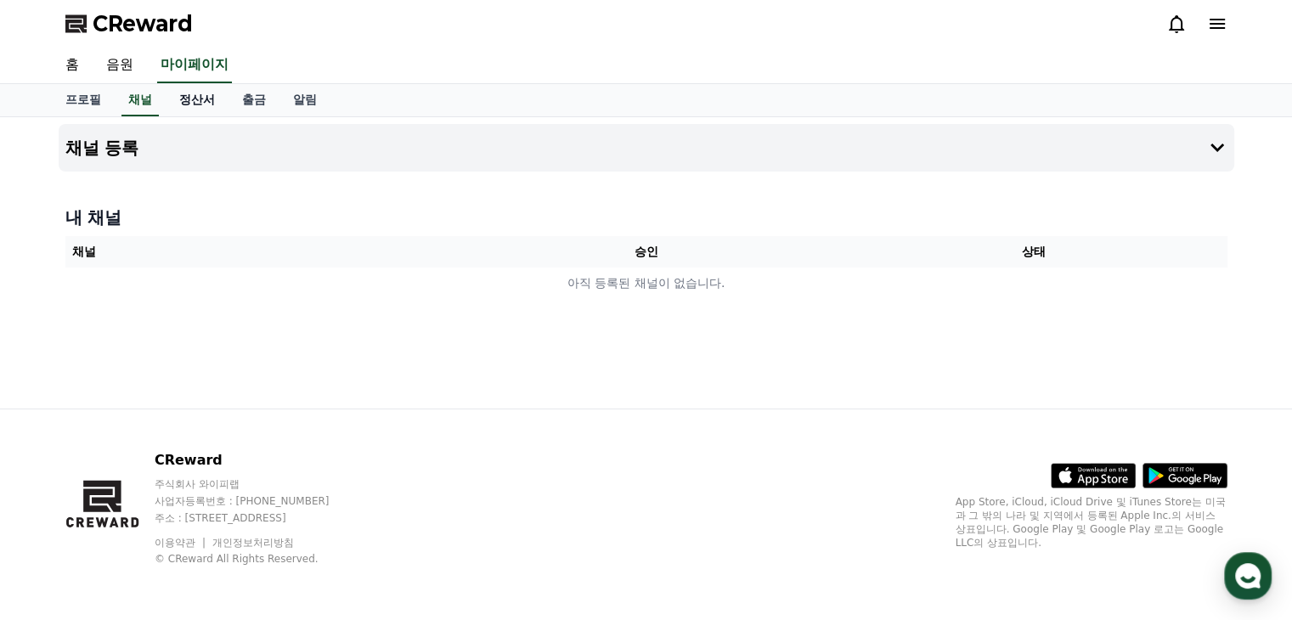
click at [197, 99] on link "정산서" at bounding box center [197, 100] width 63 height 32
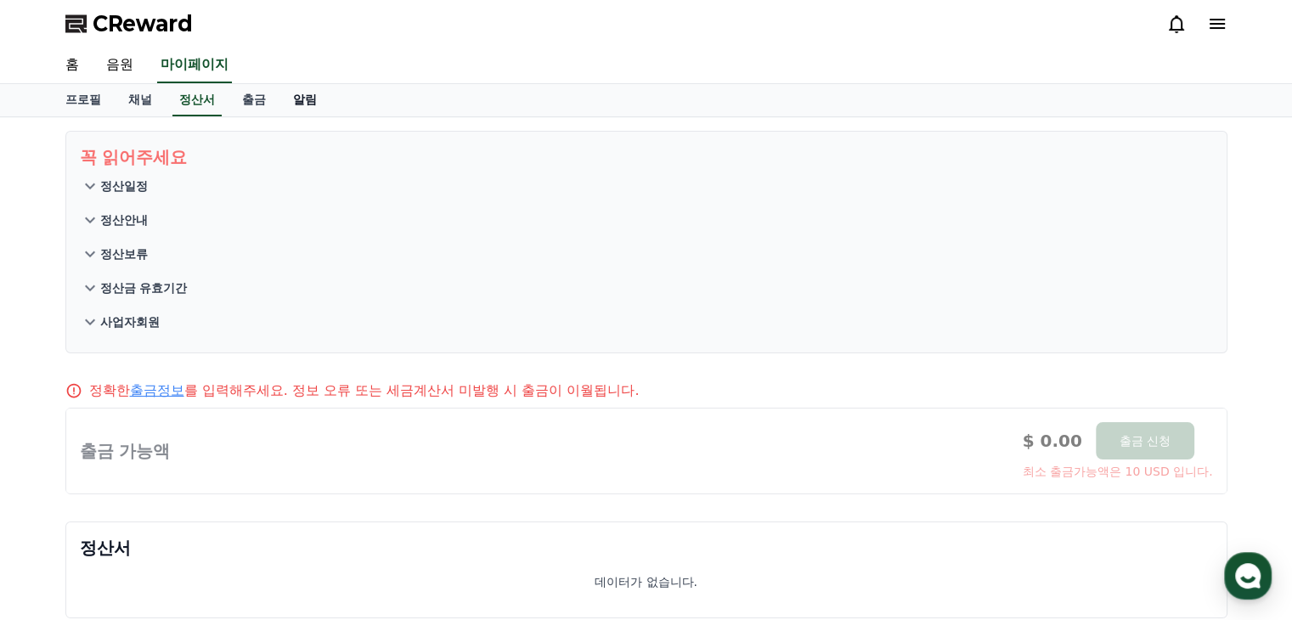
click at [303, 101] on link "알림" at bounding box center [305, 100] width 51 height 32
click at [251, 100] on link "출금" at bounding box center [254, 100] width 51 height 32
click at [147, 98] on link "채널" at bounding box center [140, 100] width 51 height 32
click at [91, 103] on link "프로필" at bounding box center [83, 100] width 63 height 32
click at [90, 99] on link "프로필" at bounding box center [83, 100] width 49 height 32
